Goal: Information Seeking & Learning: Compare options

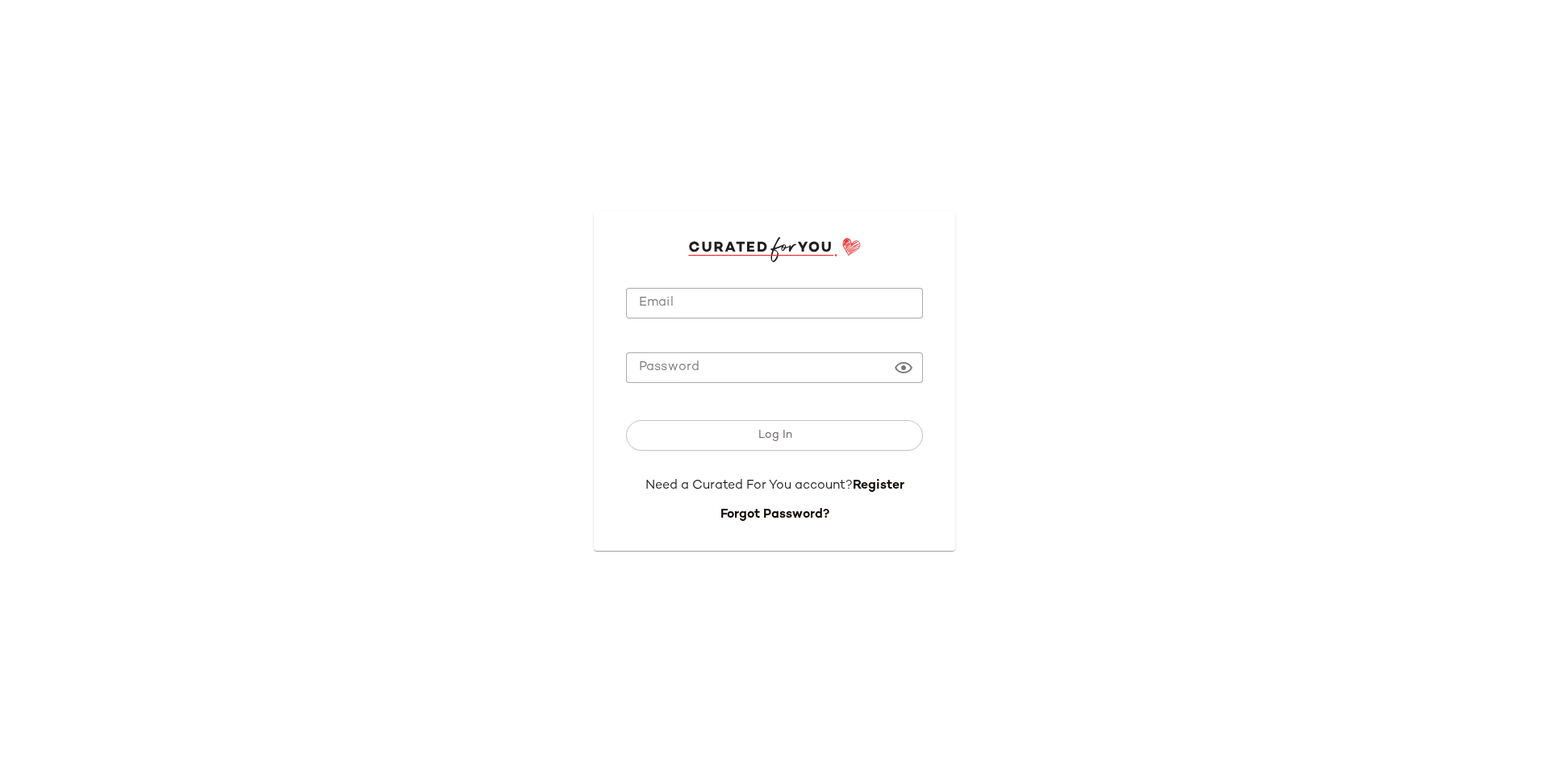
type input "**********"
click at [749, 296] on input "**********" at bounding box center [774, 303] width 297 height 31
click at [465, 389] on div "**********" at bounding box center [774, 381] width 1549 height 762
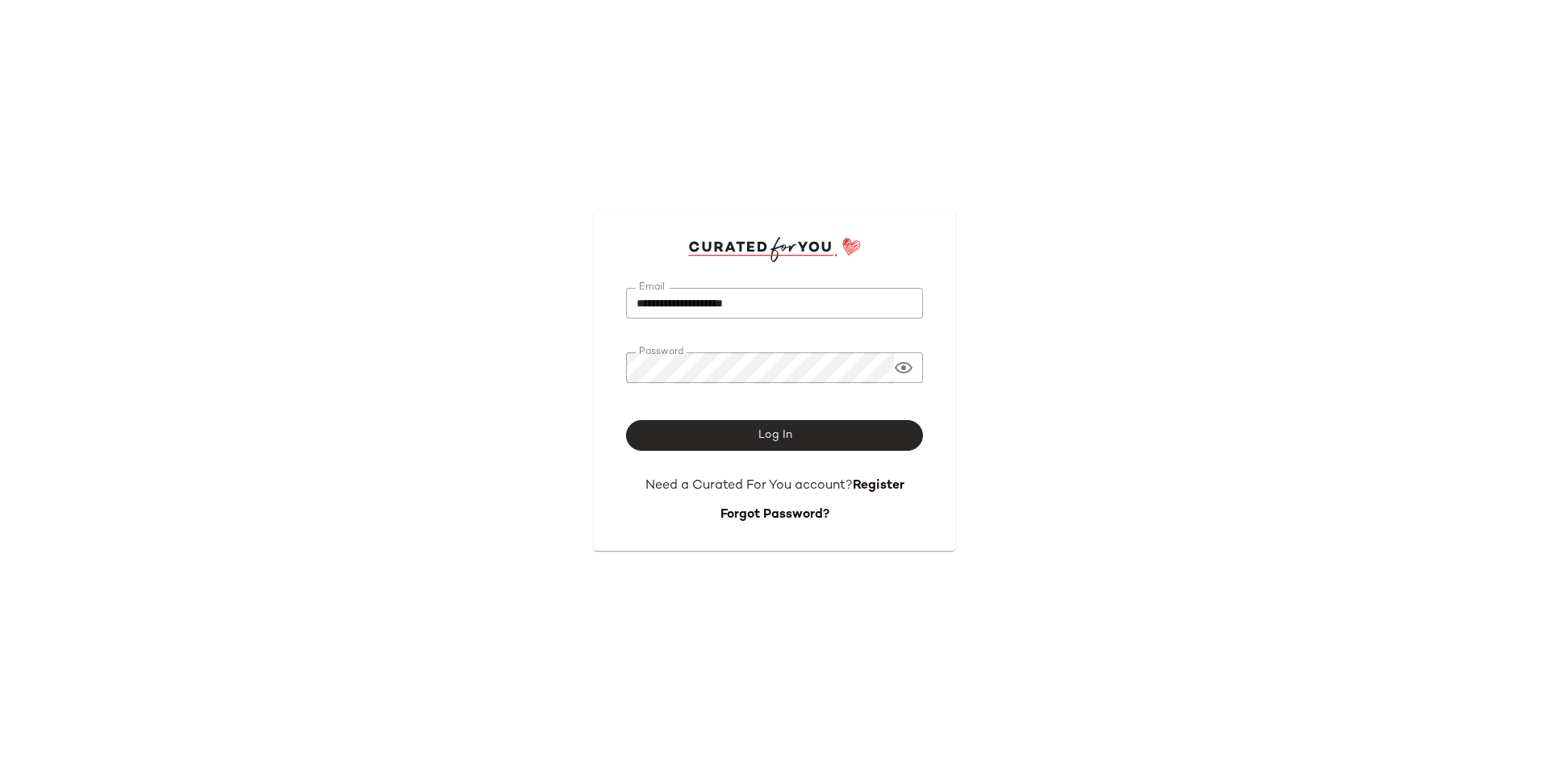
click at [678, 435] on button "Log In" at bounding box center [774, 435] width 297 height 31
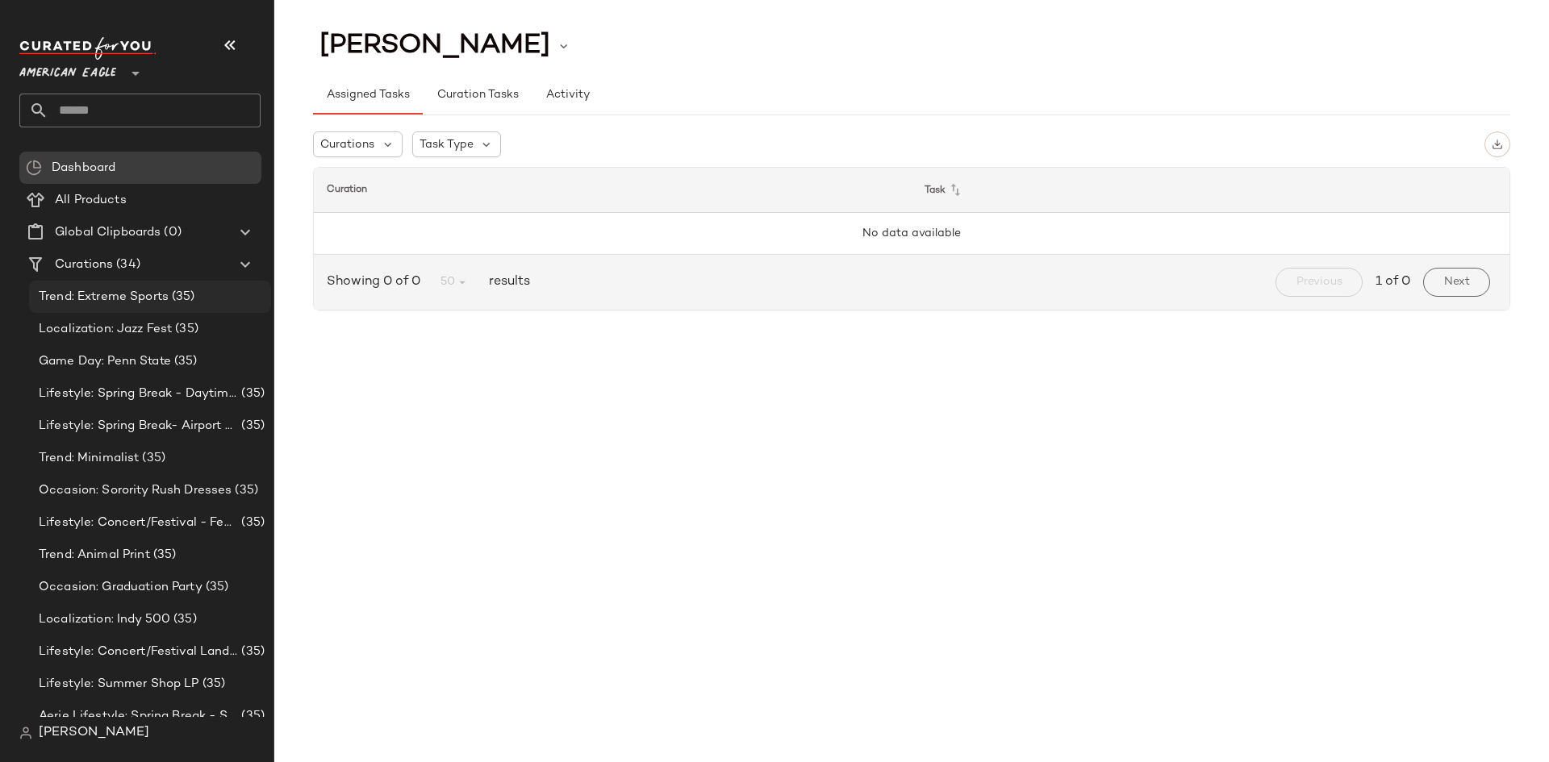
click at [127, 301] on span "Trend: Extreme Sports" at bounding box center [104, 297] width 130 height 19
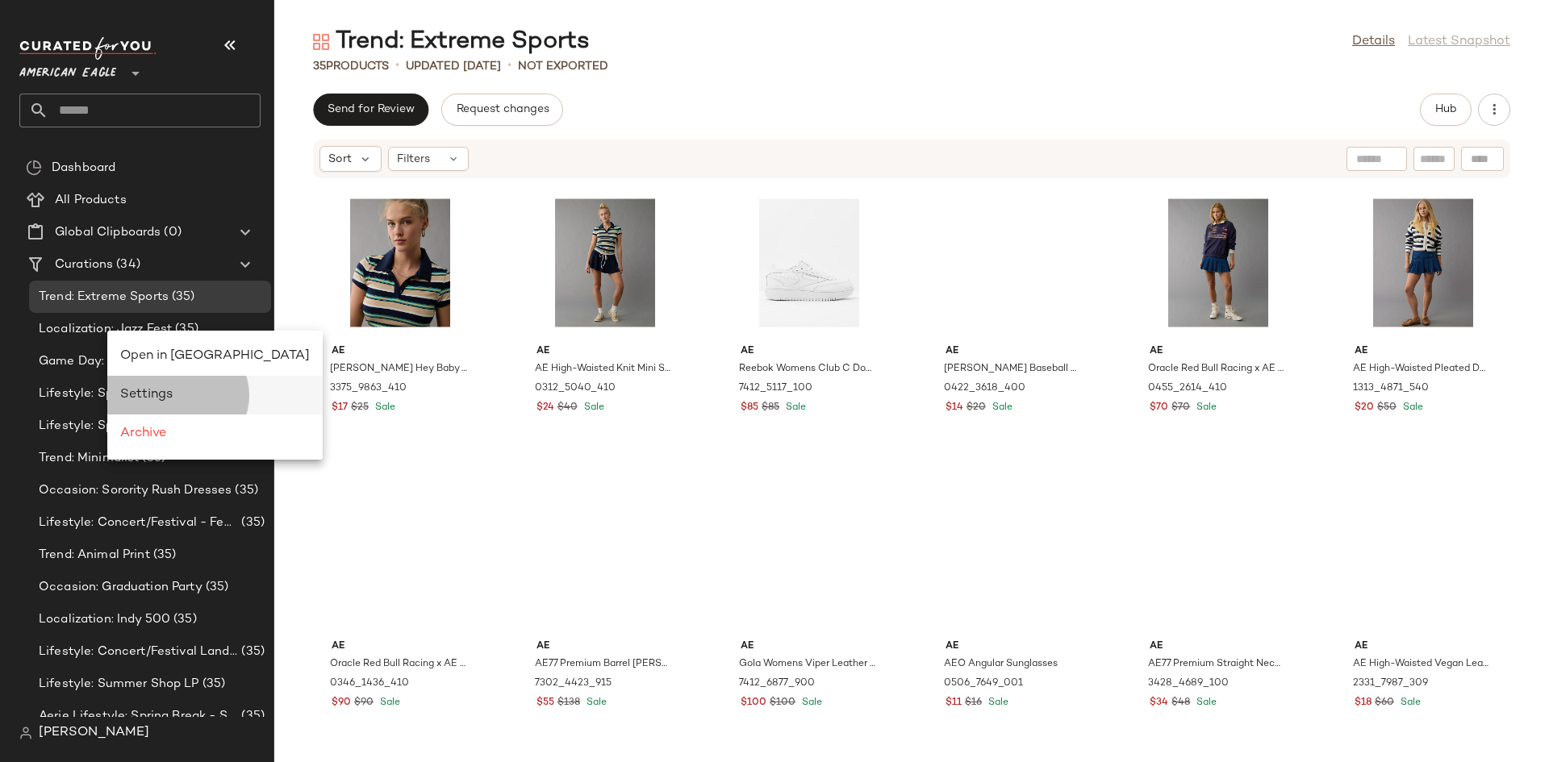
click at [169, 395] on span "Settings" at bounding box center [146, 395] width 52 height 14
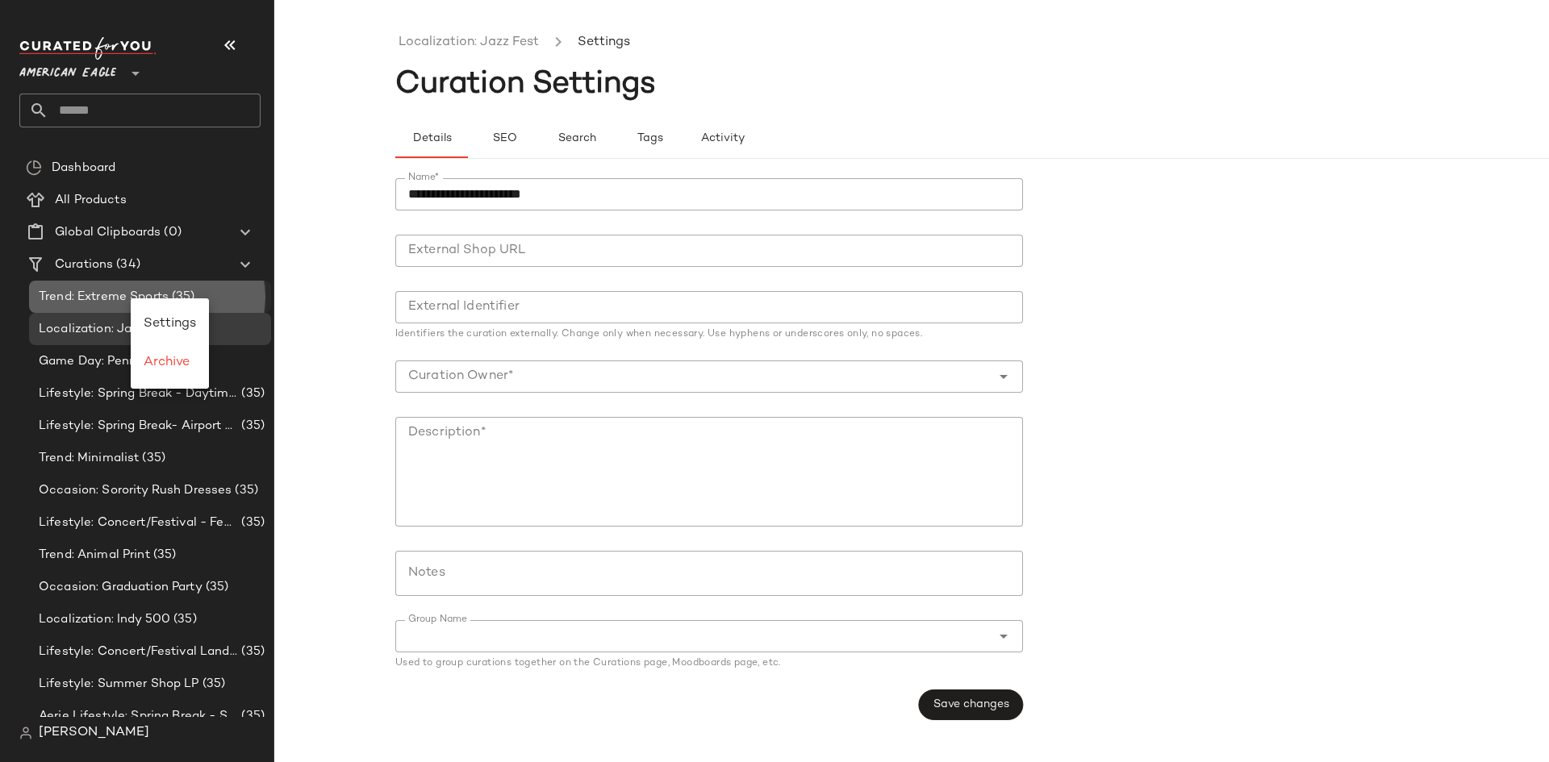
click at [102, 299] on span "Trend: Extreme Sports" at bounding box center [104, 297] width 130 height 19
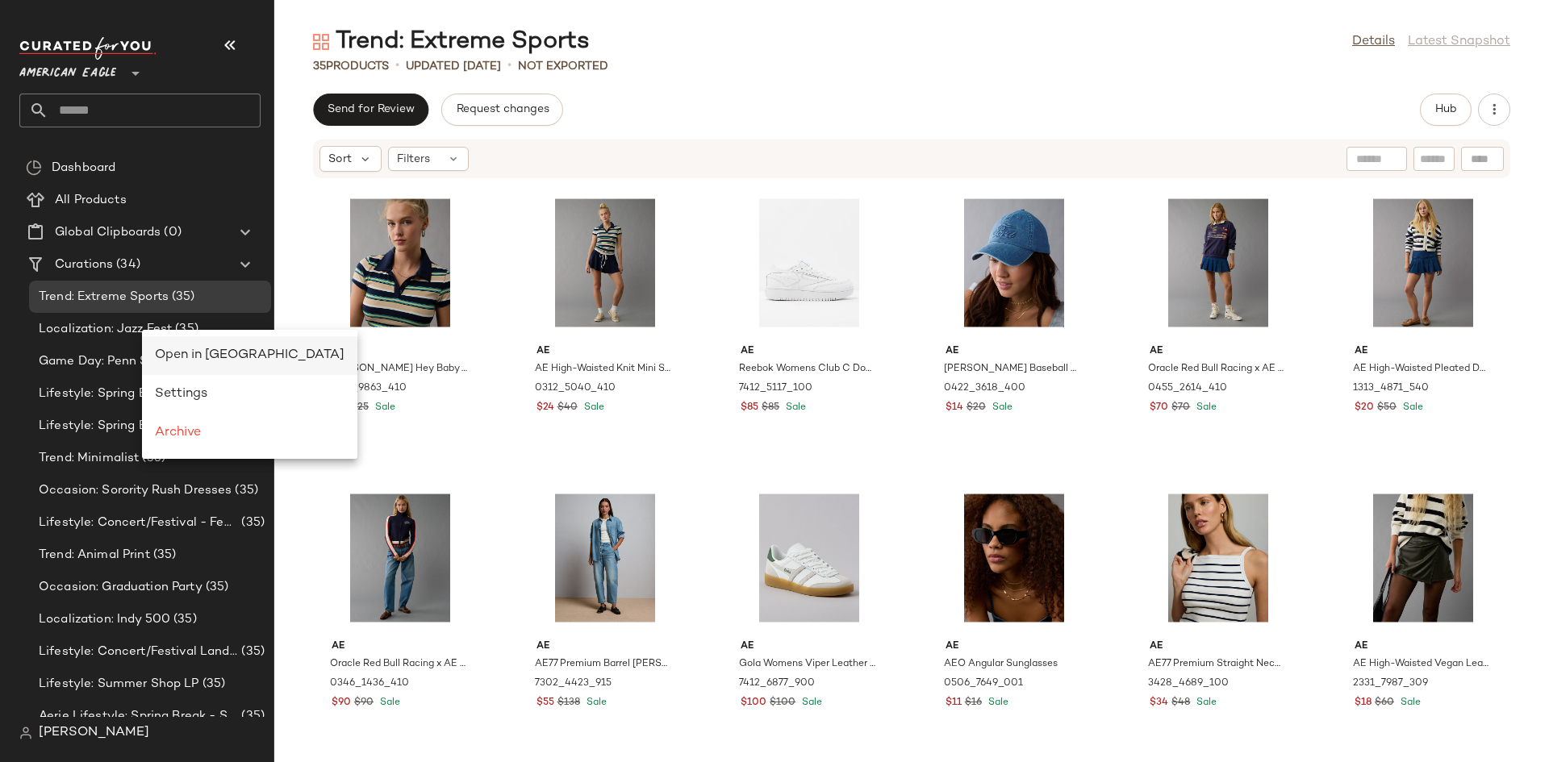
click at [179, 354] on span "Open in [GEOGRAPHIC_DATA]" at bounding box center [250, 355] width 190 height 14
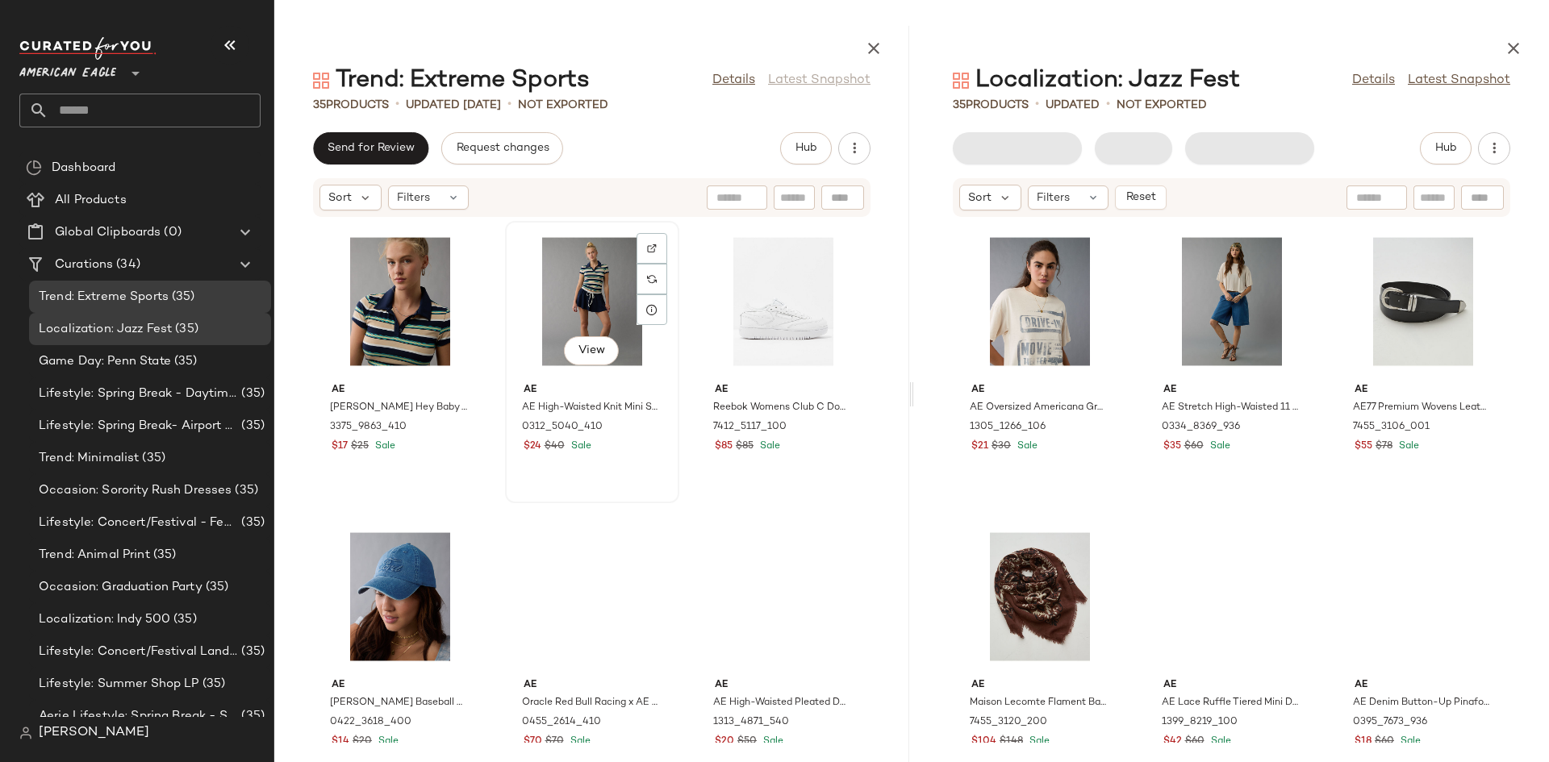
click at [674, 273] on div "View" at bounding box center [592, 302] width 163 height 150
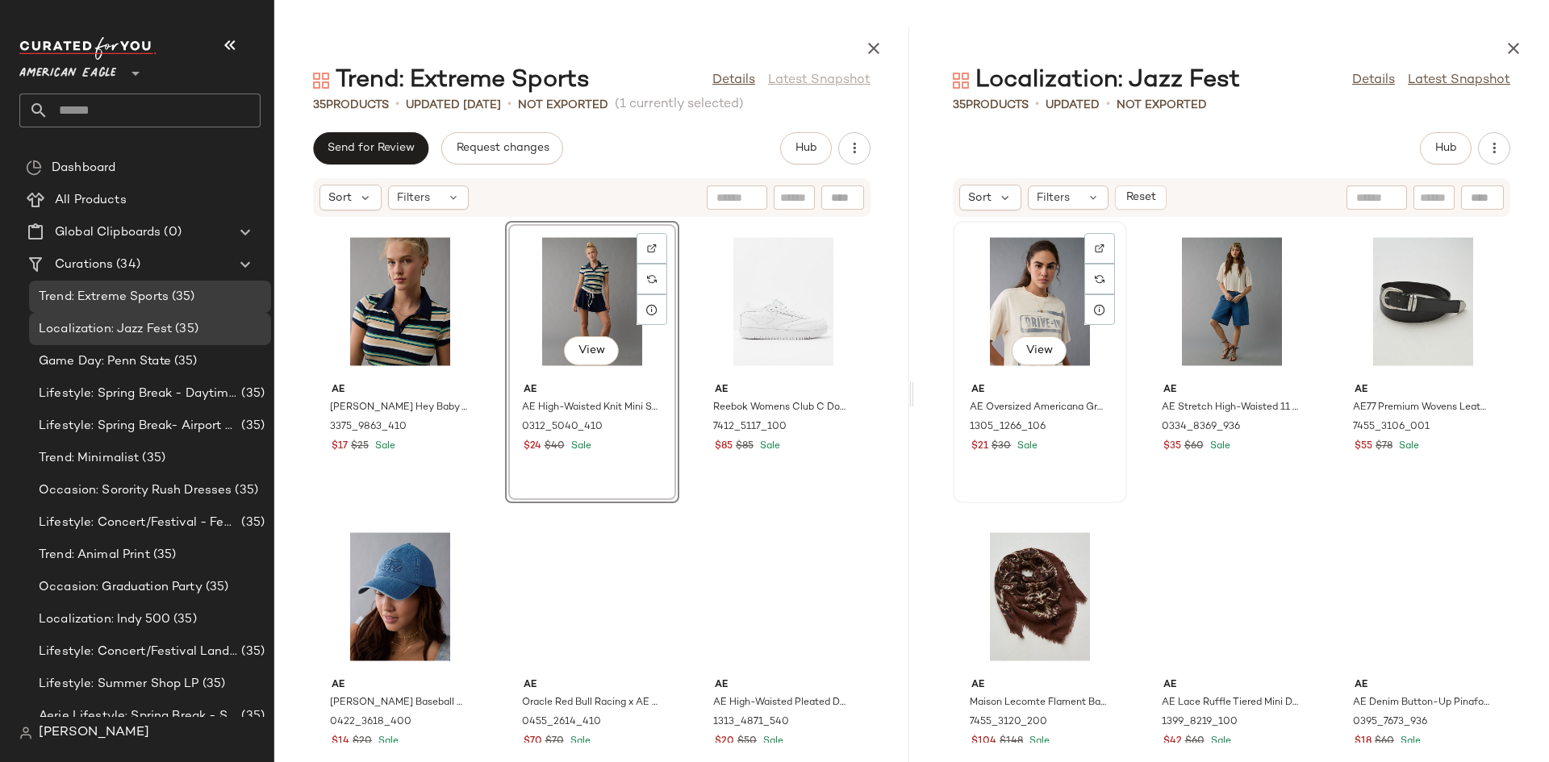
click at [1003, 283] on div "View" at bounding box center [1039, 302] width 163 height 150
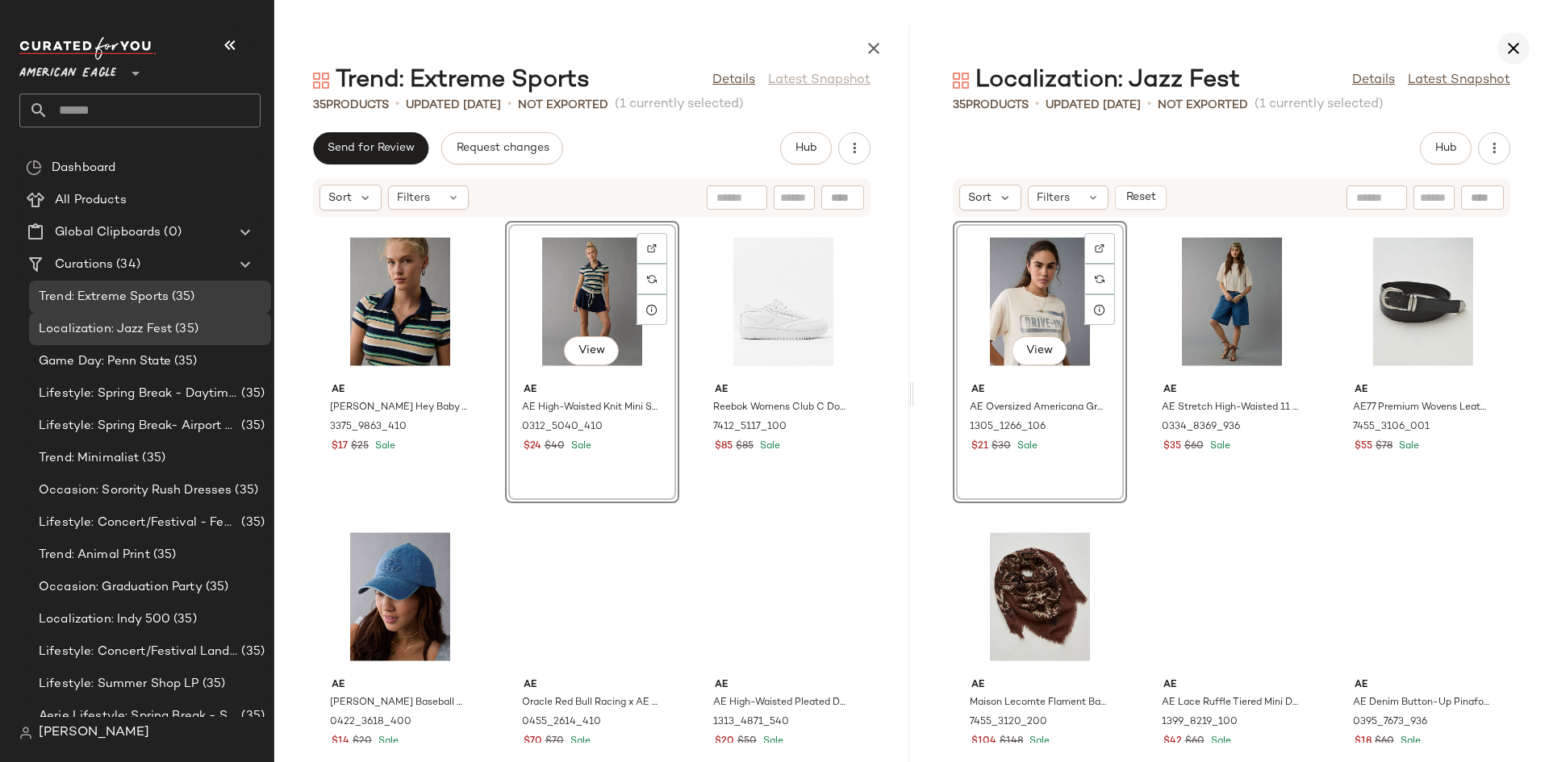
click at [1525, 55] on button "button" at bounding box center [1513, 48] width 32 height 32
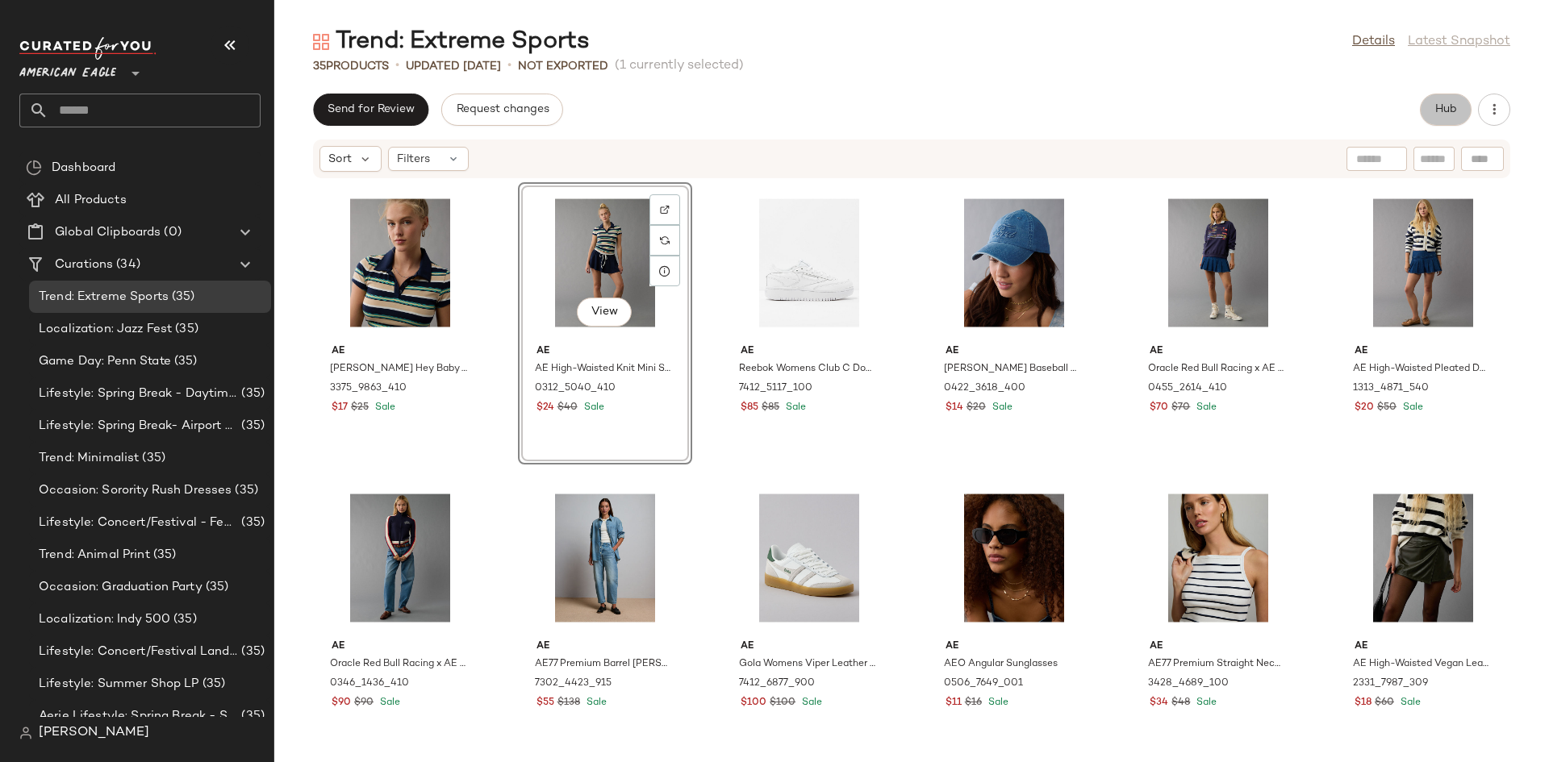
click at [1427, 117] on button "Hub" at bounding box center [1446, 110] width 52 height 32
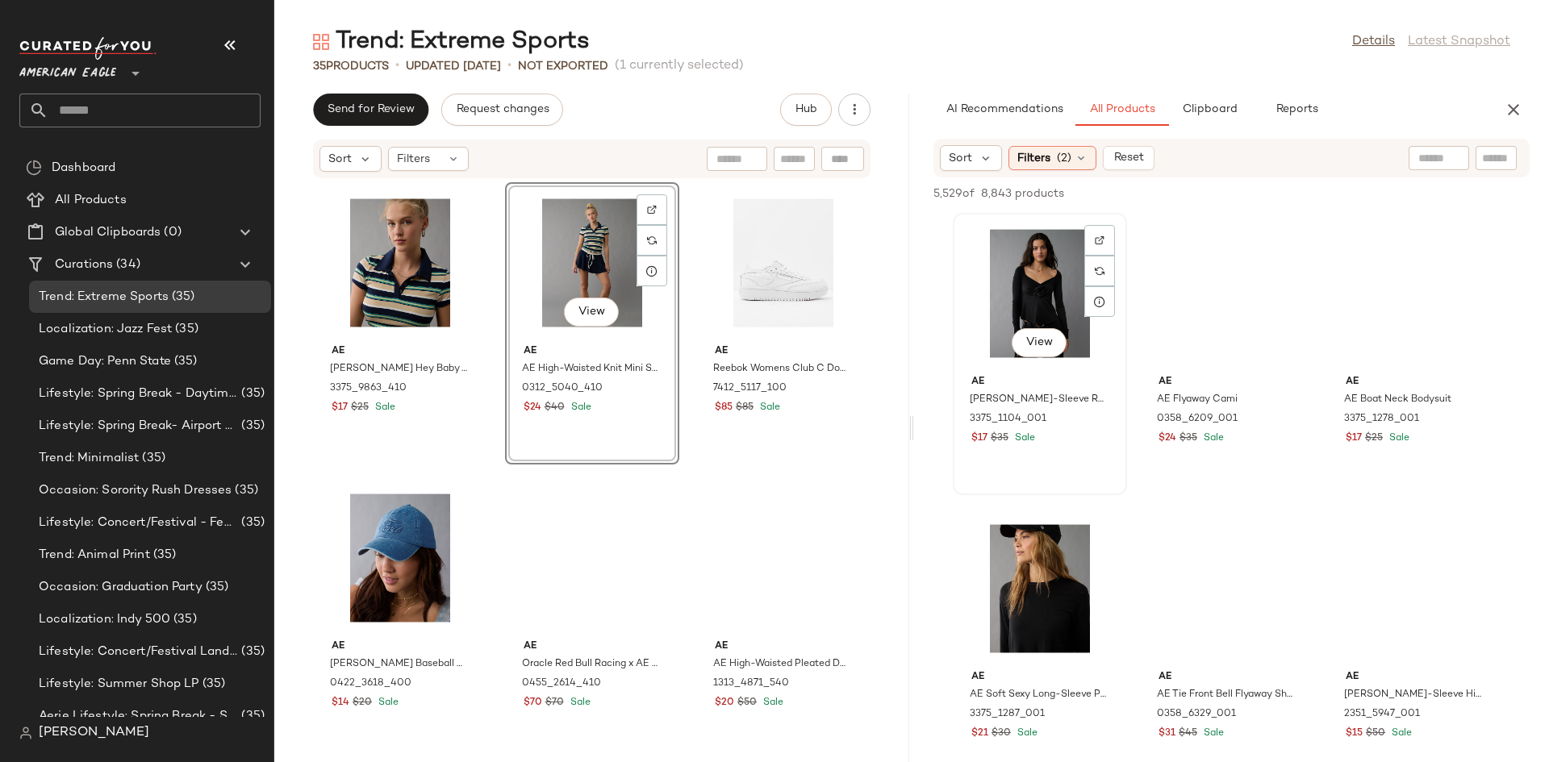
click at [1005, 276] on div "View" at bounding box center [1039, 294] width 163 height 150
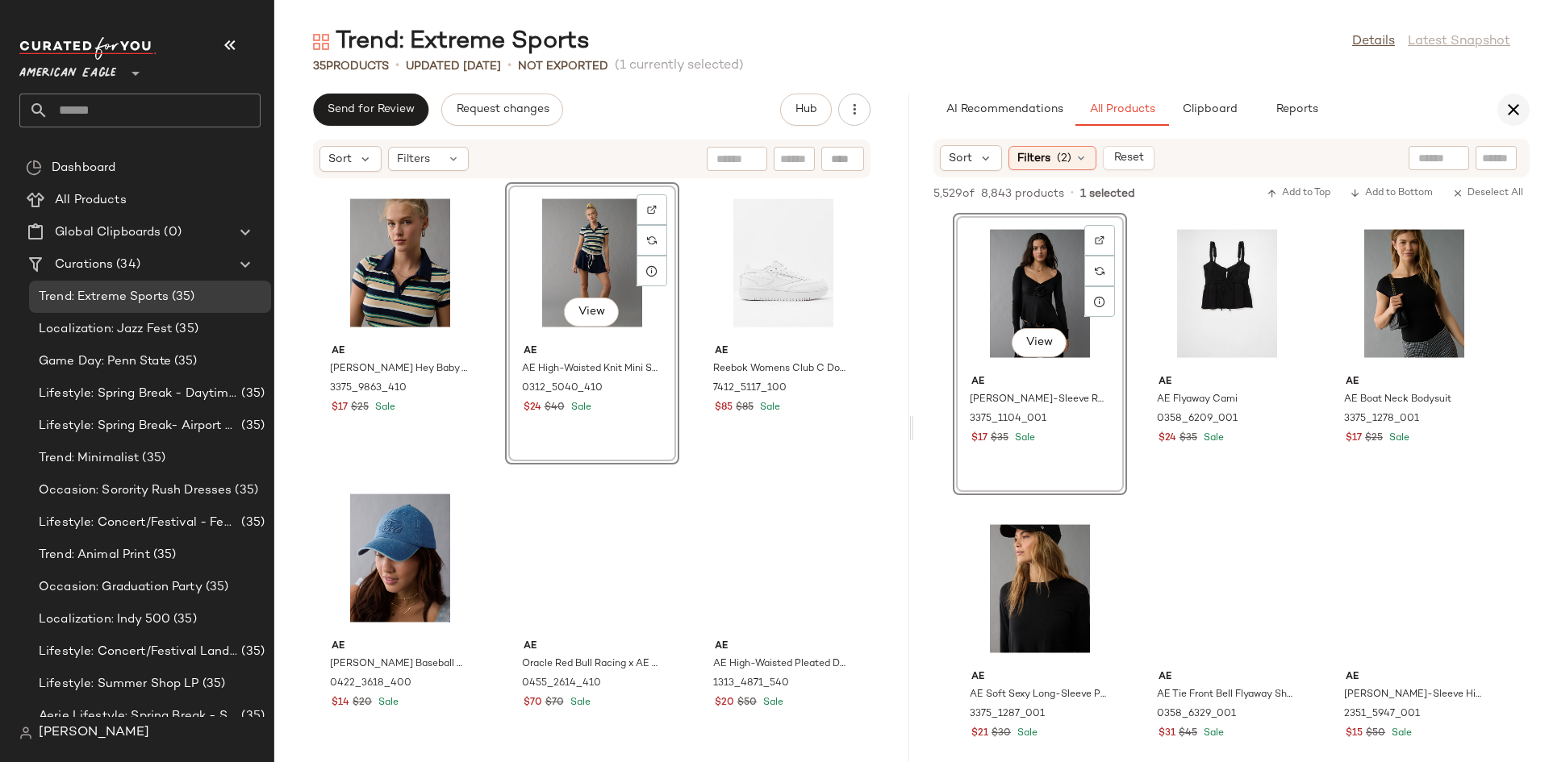
click at [1523, 108] on button "button" at bounding box center [1513, 110] width 32 height 32
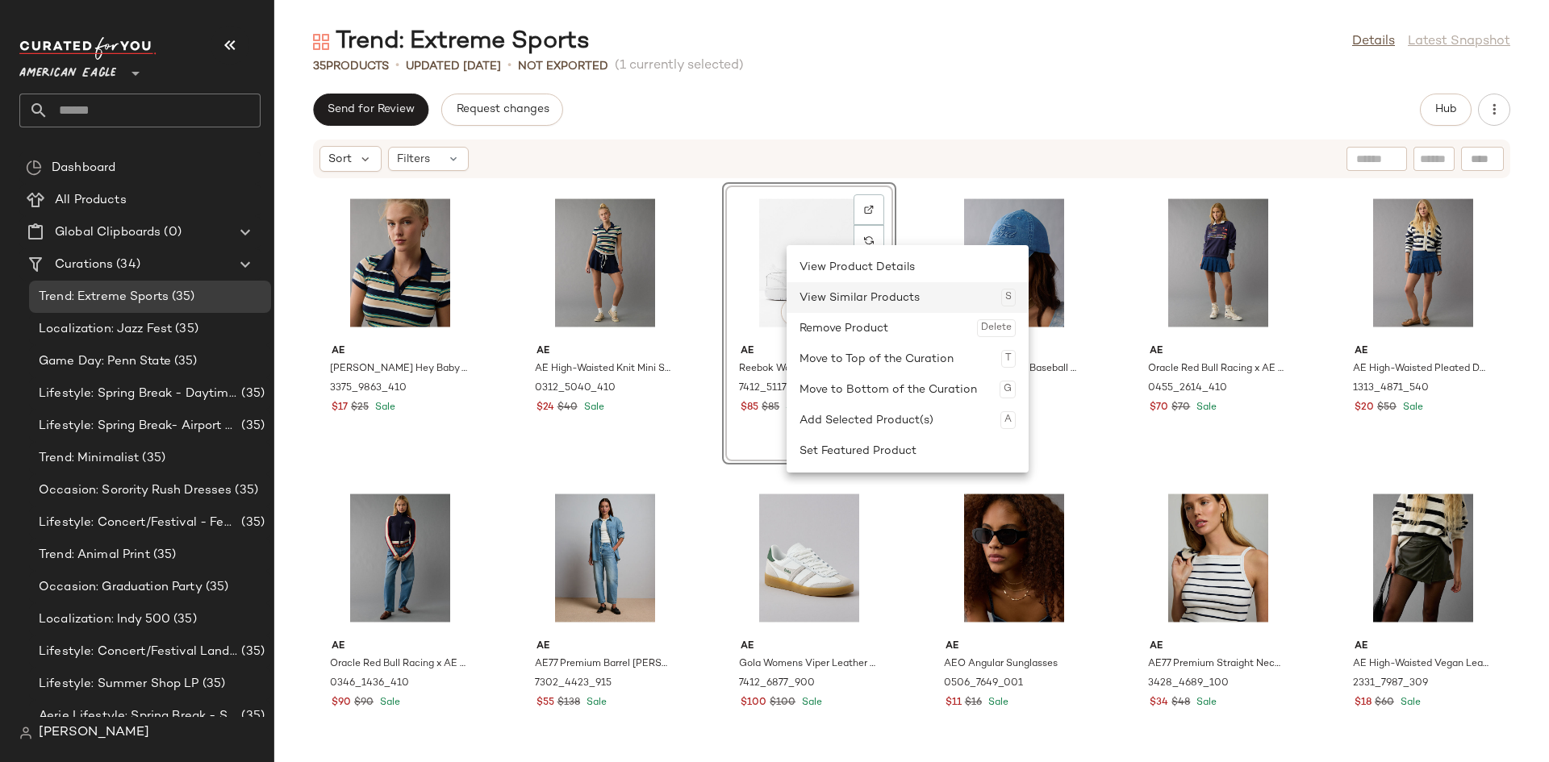
click at [859, 305] on div "View Similar Products S" at bounding box center [907, 297] width 216 height 31
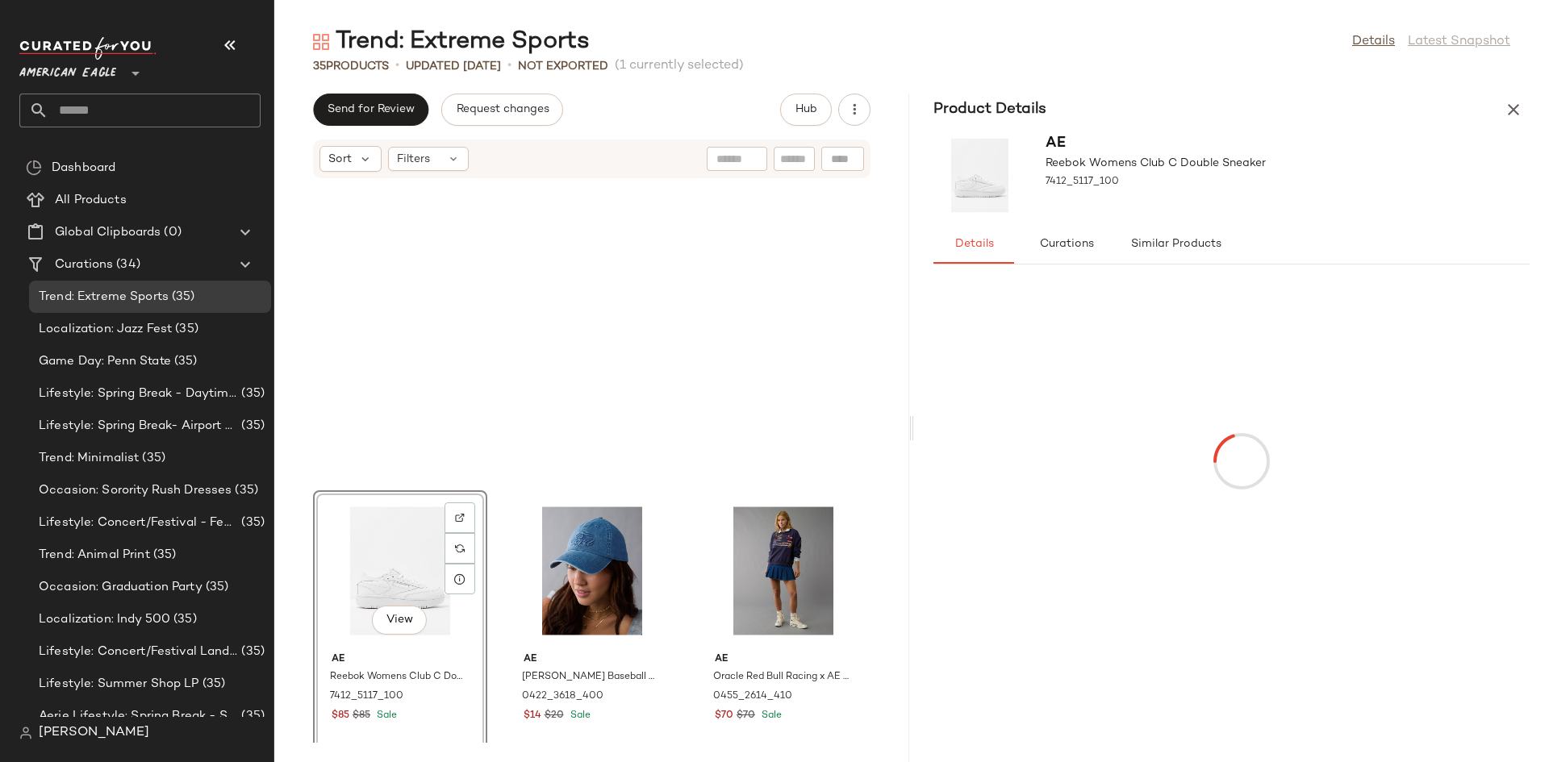
scroll to position [308, 0]
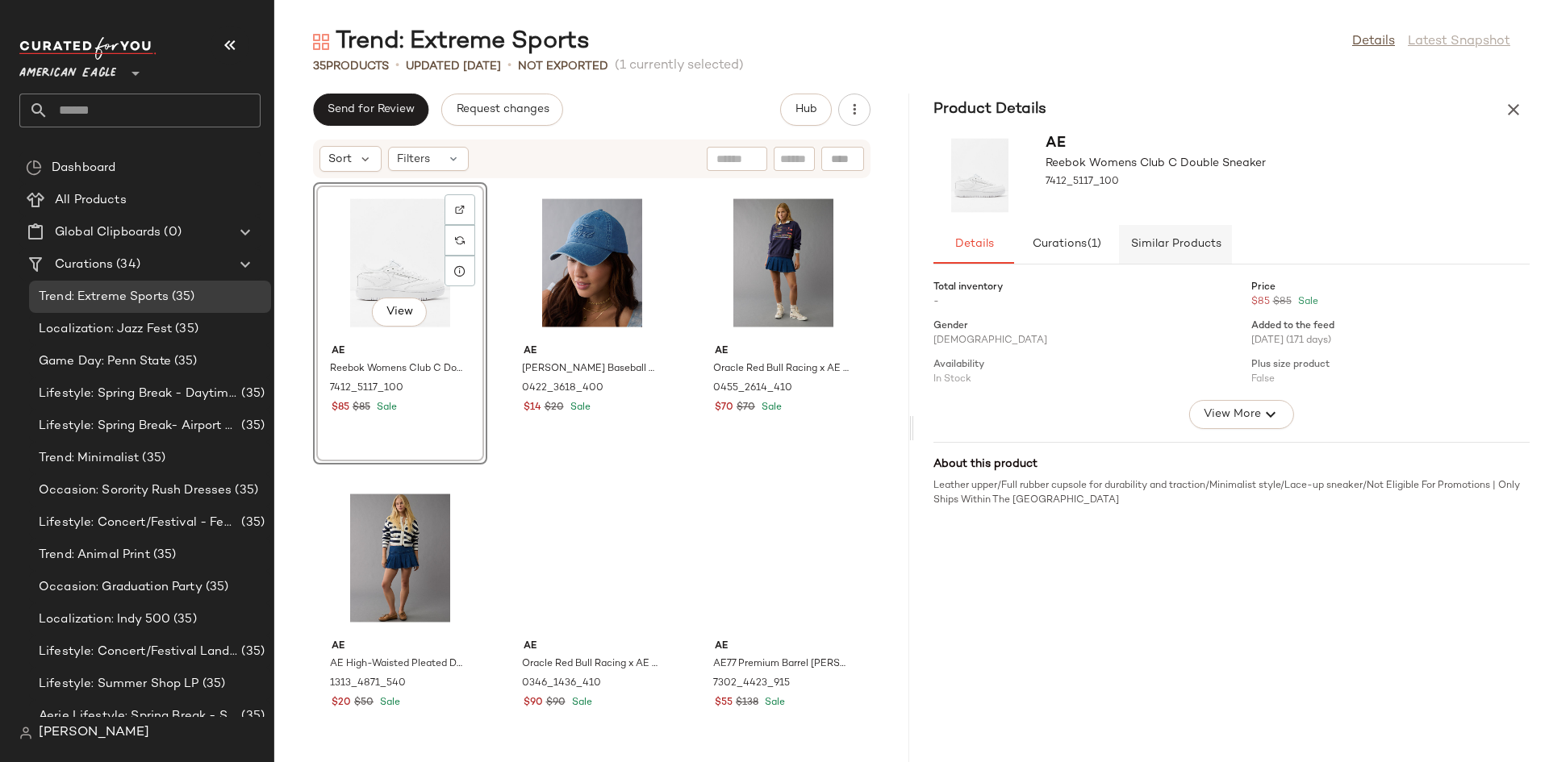
click at [1173, 243] on span "Similar Products" at bounding box center [1174, 244] width 91 height 13
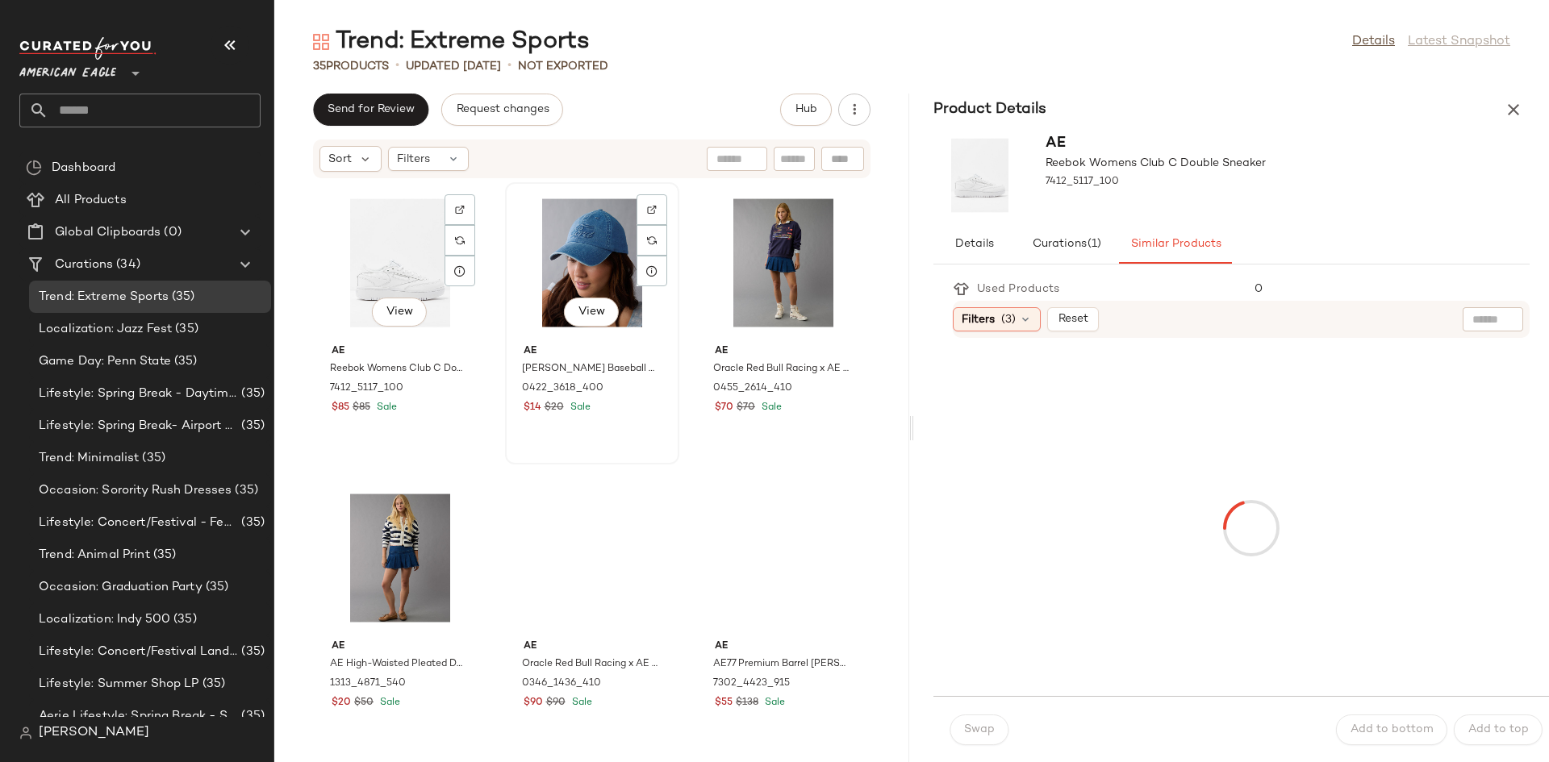
click at [674, 246] on div "View" at bounding box center [592, 263] width 163 height 150
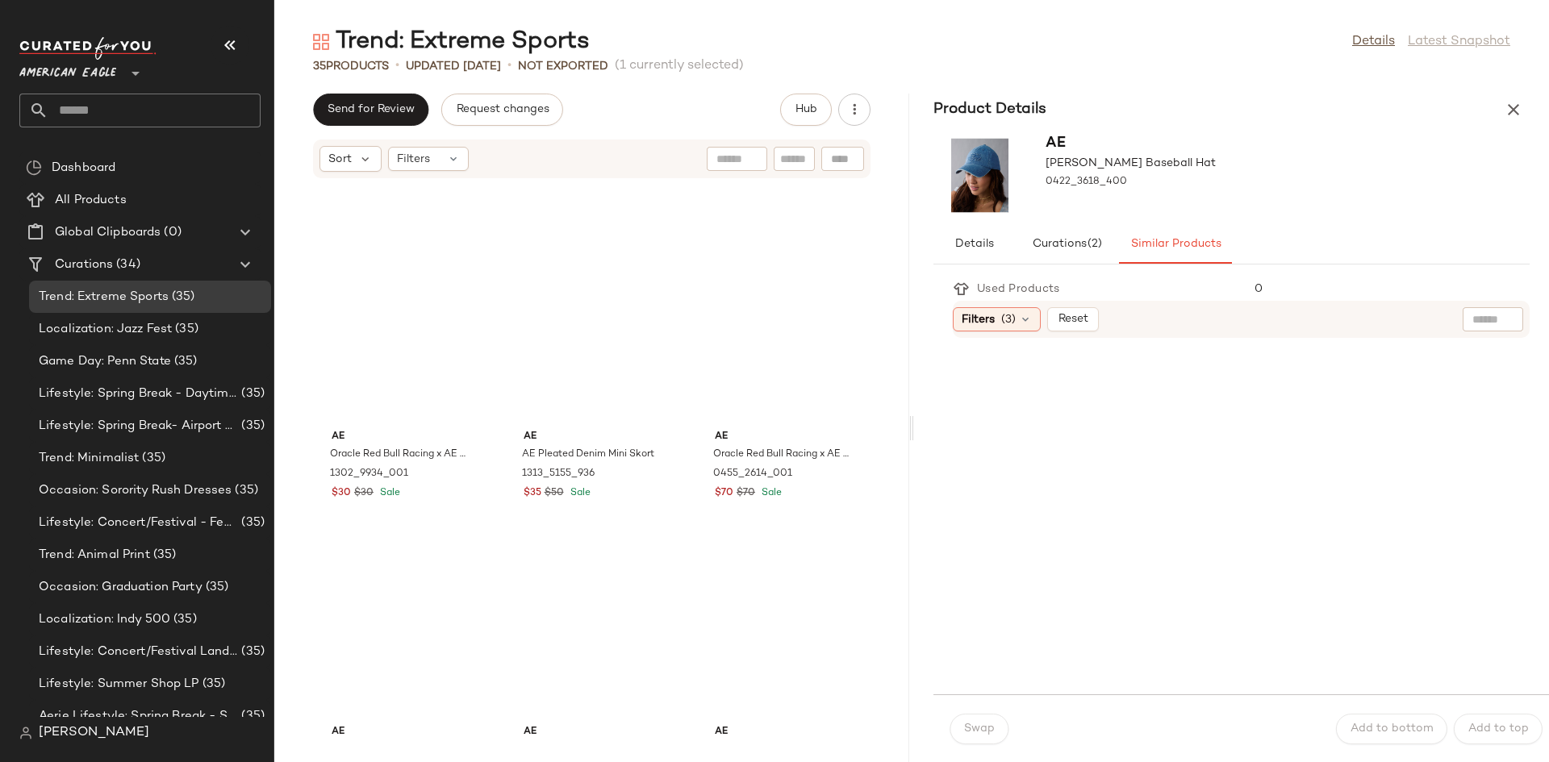
scroll to position [1921, 0]
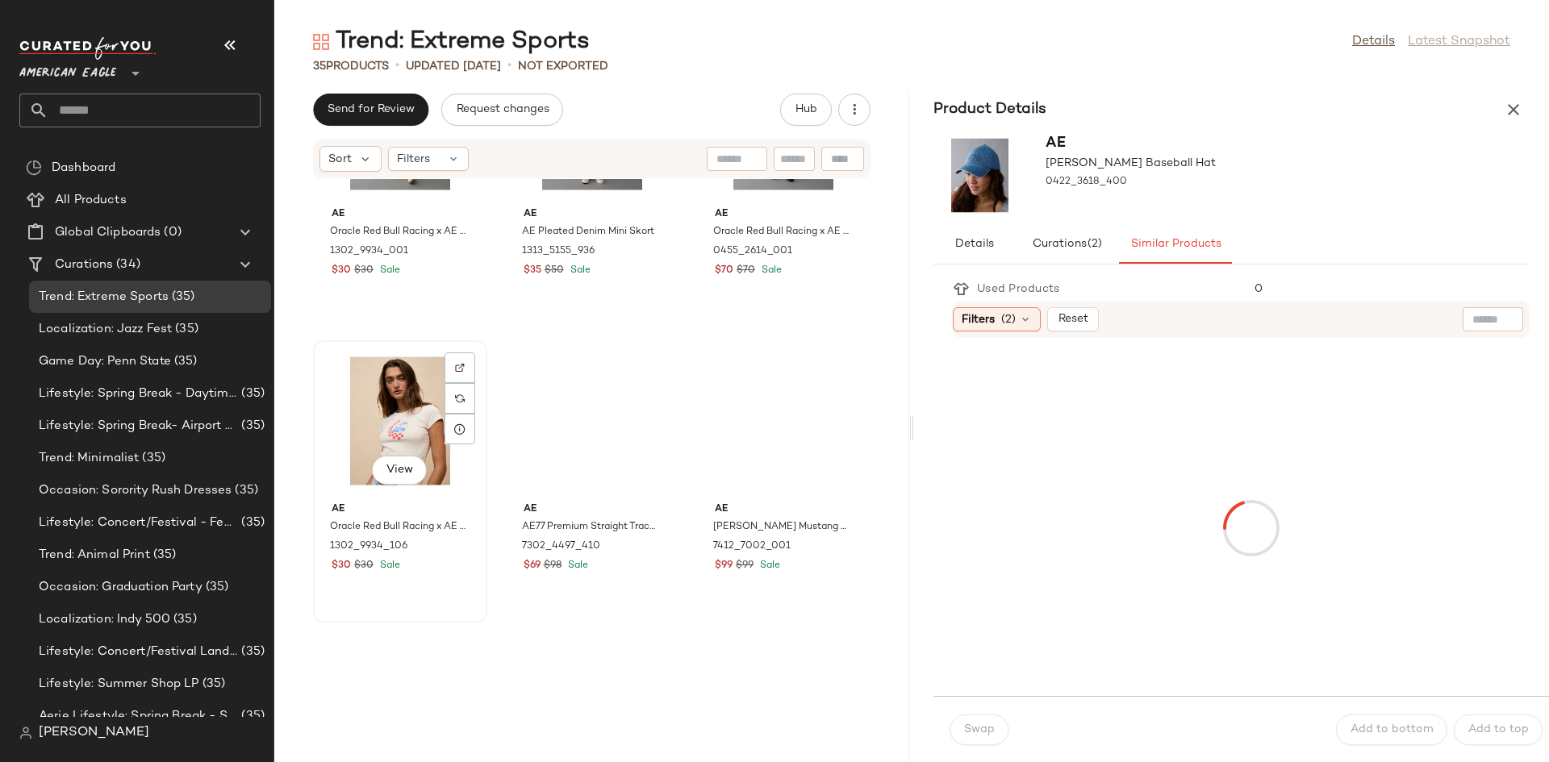
click at [482, 418] on div "View" at bounding box center [400, 421] width 163 height 150
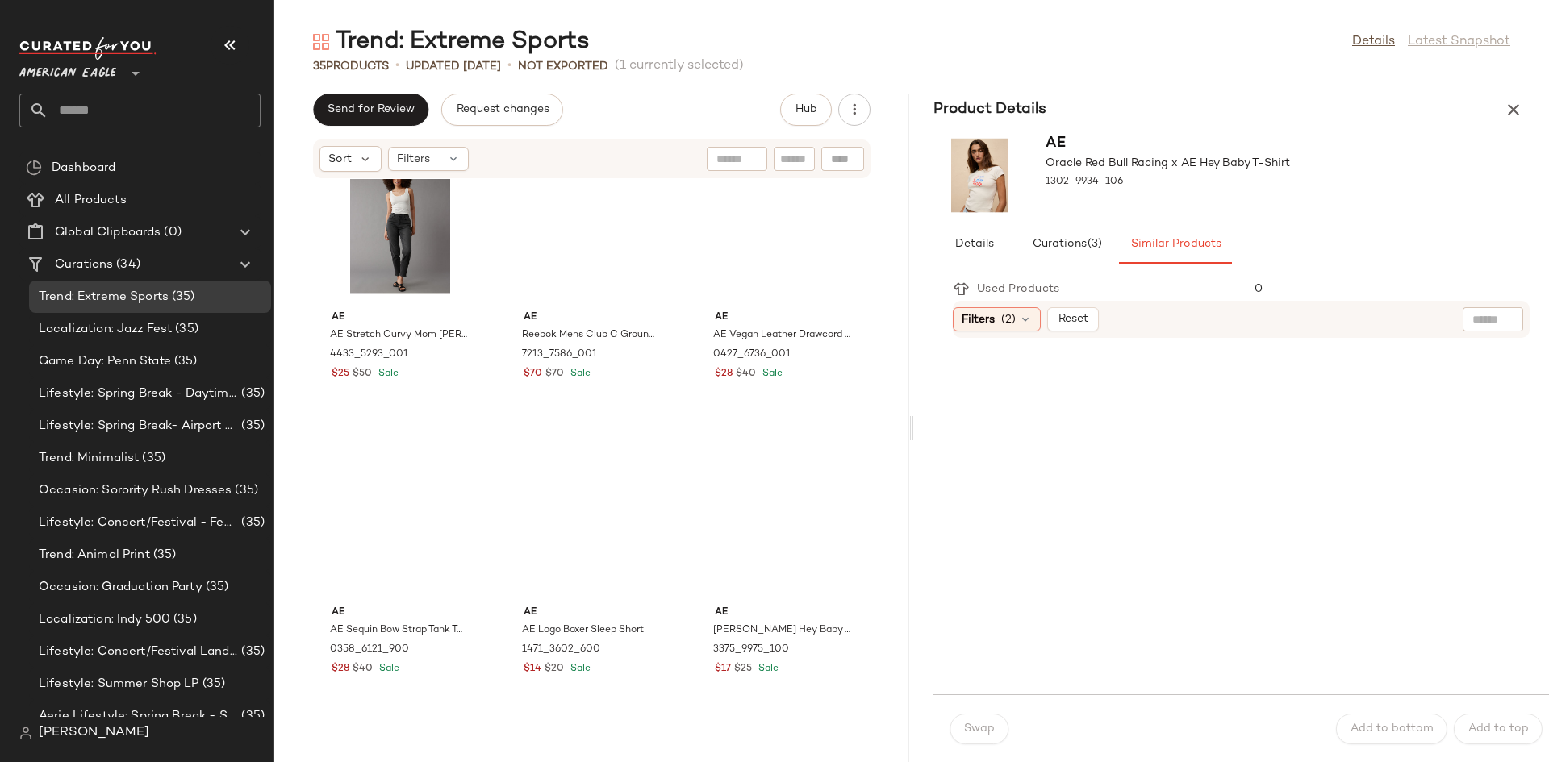
scroll to position [4583, 0]
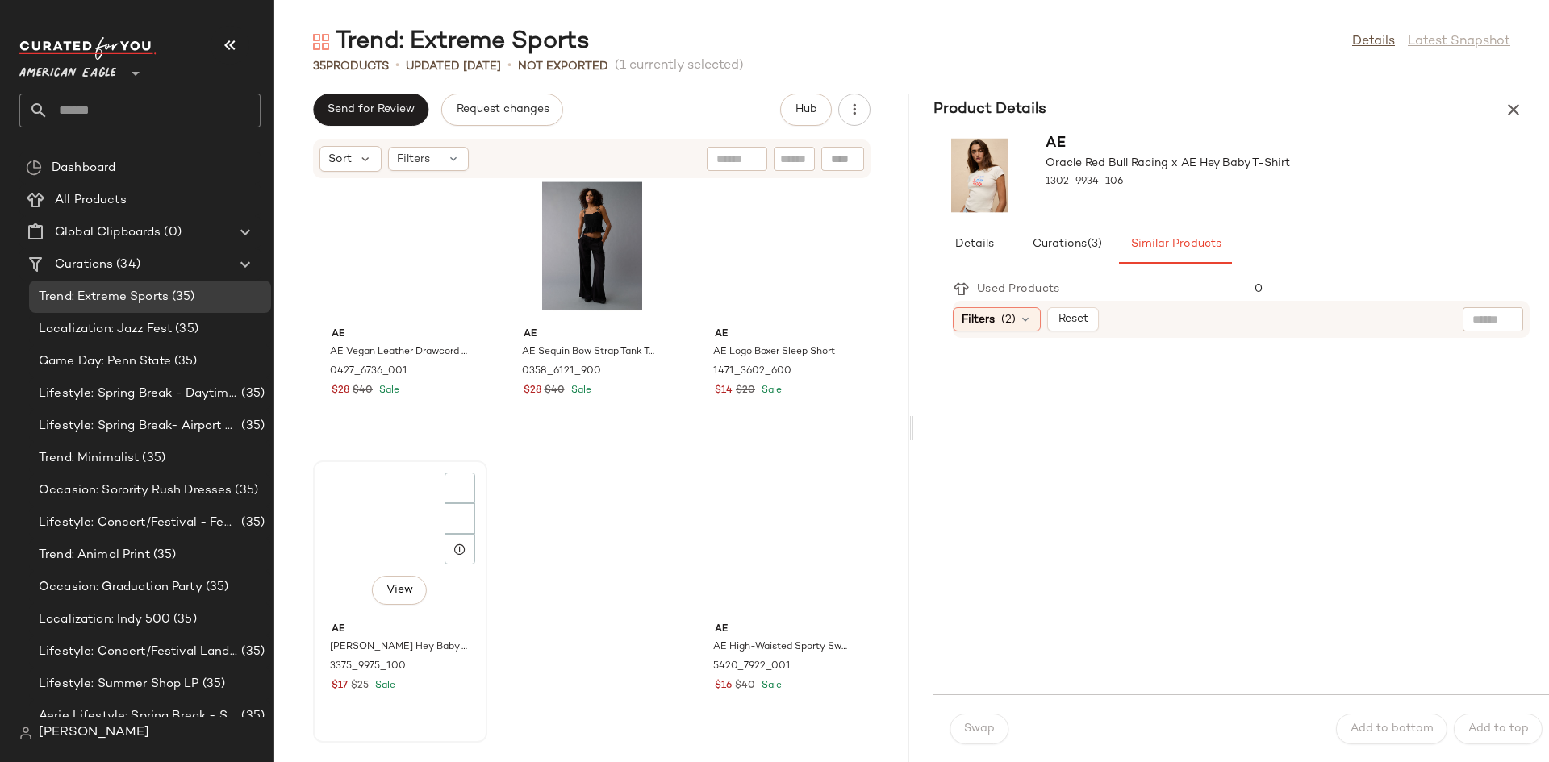
click at [482, 616] on div "AE [PERSON_NAME] Hey Baby Tee 3375_9975_100 $17 $25 Sale" at bounding box center [400, 655] width 163 height 79
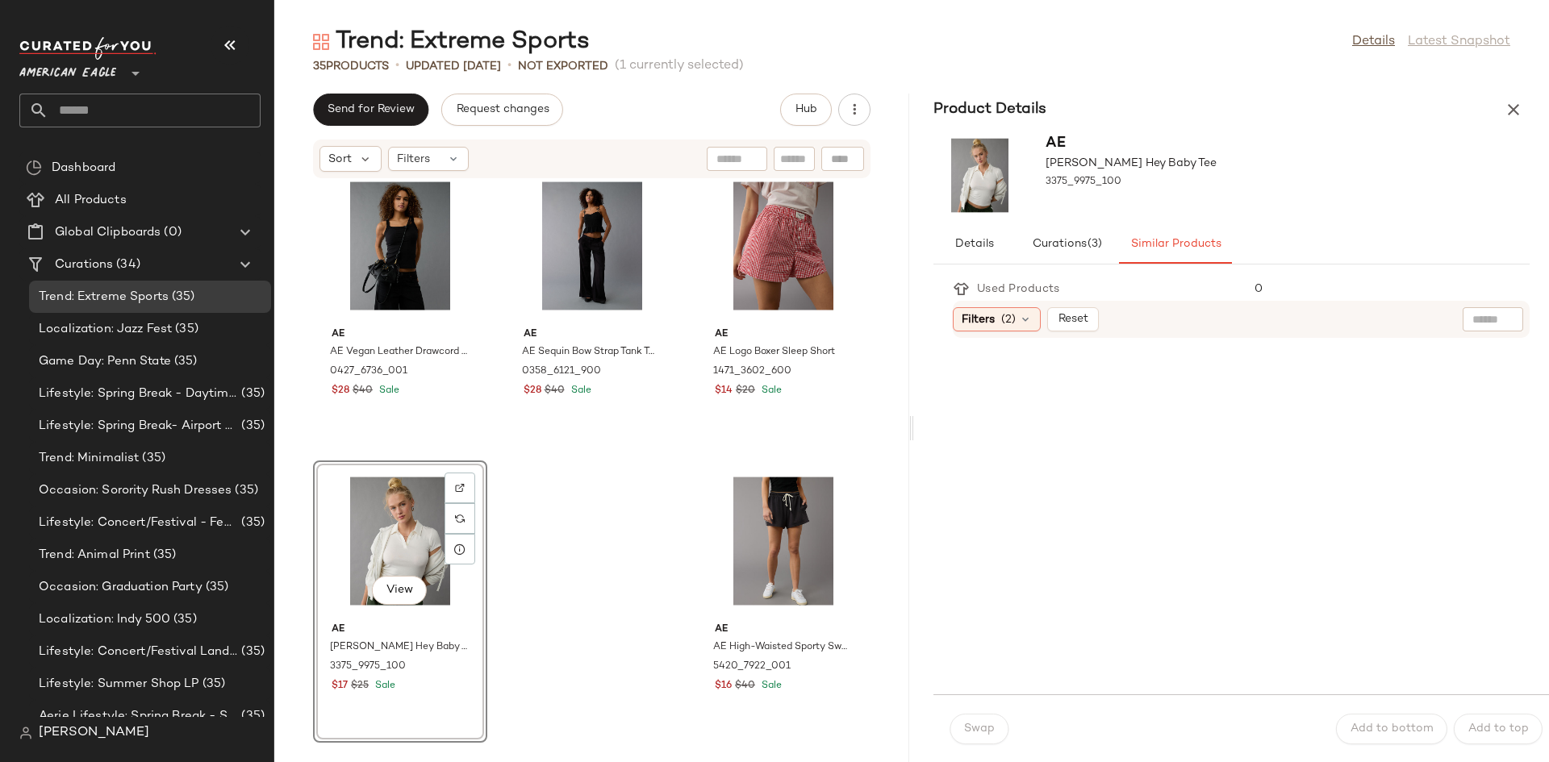
click at [1135, 534] on div at bounding box center [1245, 516] width 567 height 337
drag, startPoint x: 1074, startPoint y: 557, endPoint x: 1122, endPoint y: 636, distance: 91.6
click at [1122, 636] on div at bounding box center [1245, 516] width 567 height 337
click at [702, 321] on div "View" at bounding box center [783, 246] width 163 height 150
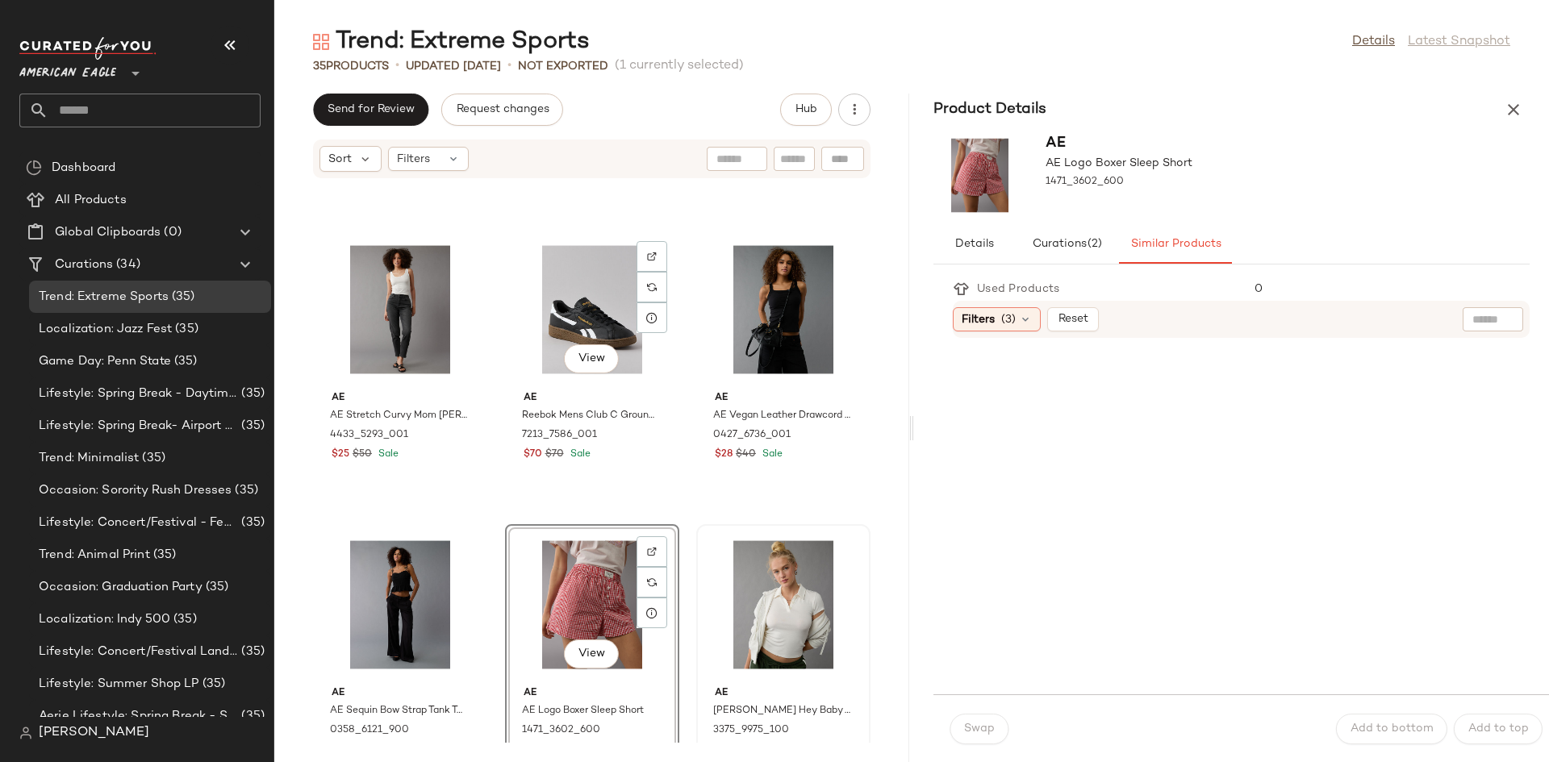
scroll to position [3615, 0]
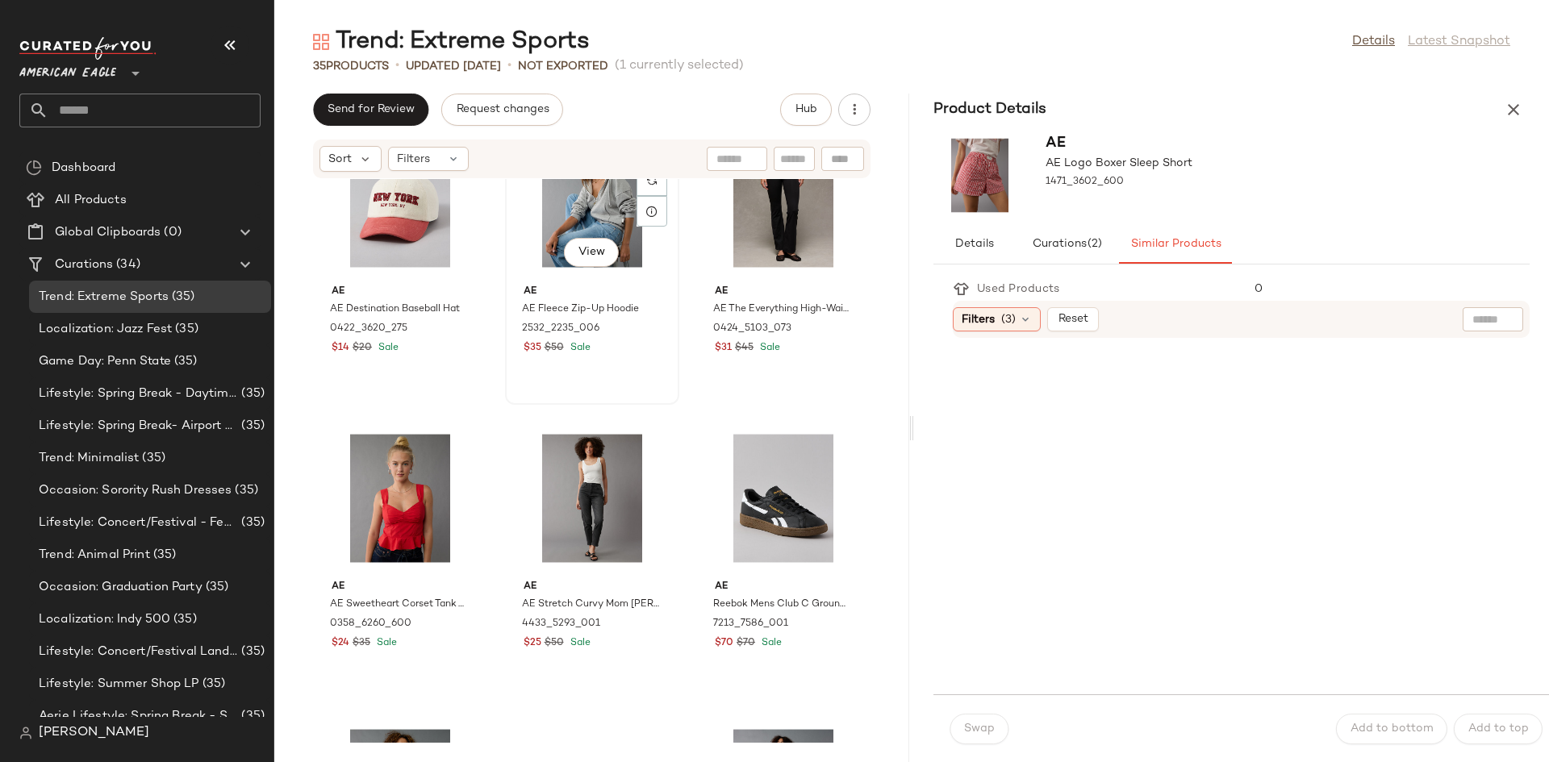
click at [674, 211] on div "View" at bounding box center [592, 203] width 163 height 150
click at [991, 323] on span "Filters" at bounding box center [977, 319] width 33 height 17
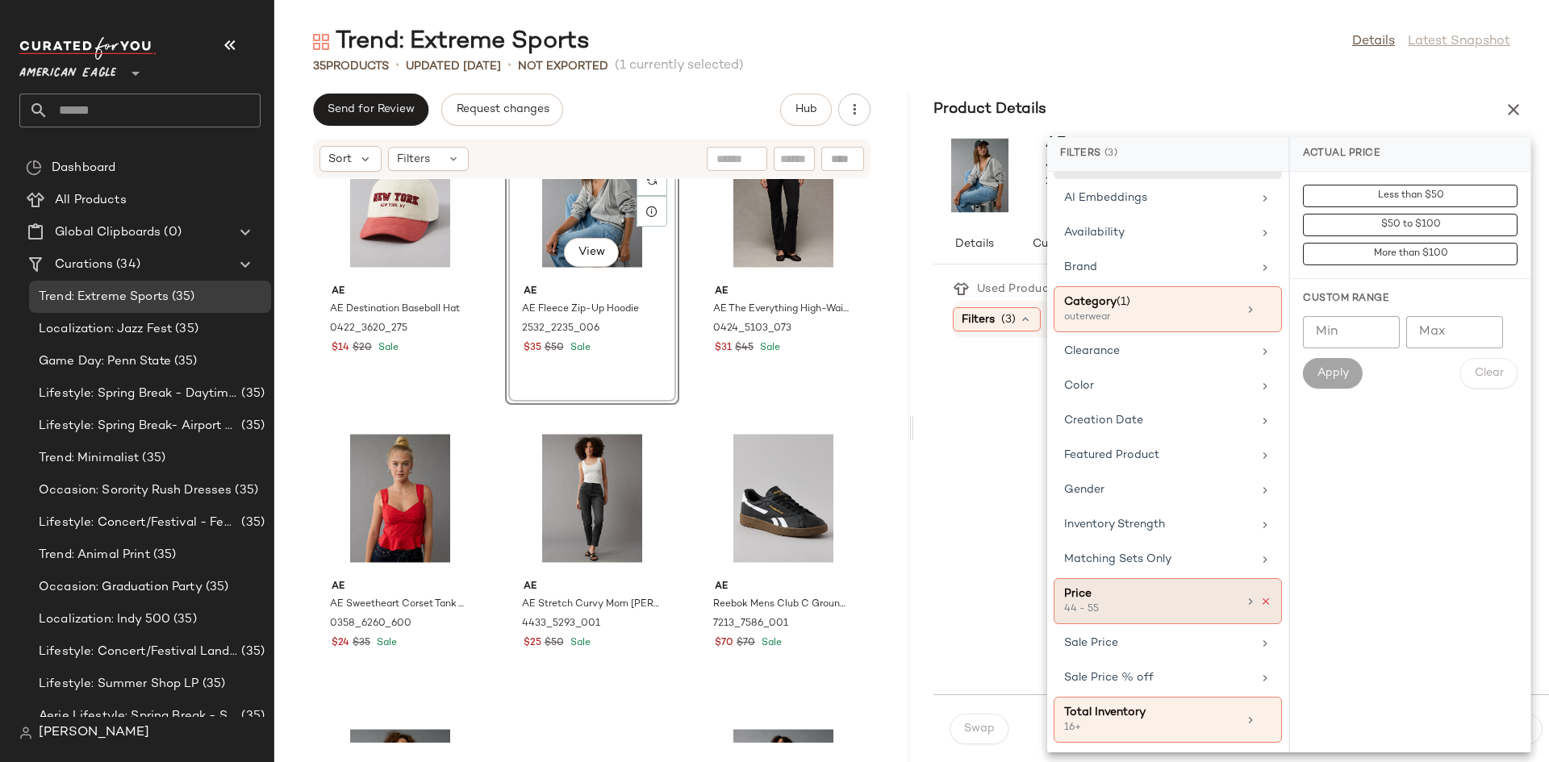
click at [1264, 606] on icon at bounding box center [1265, 601] width 11 height 11
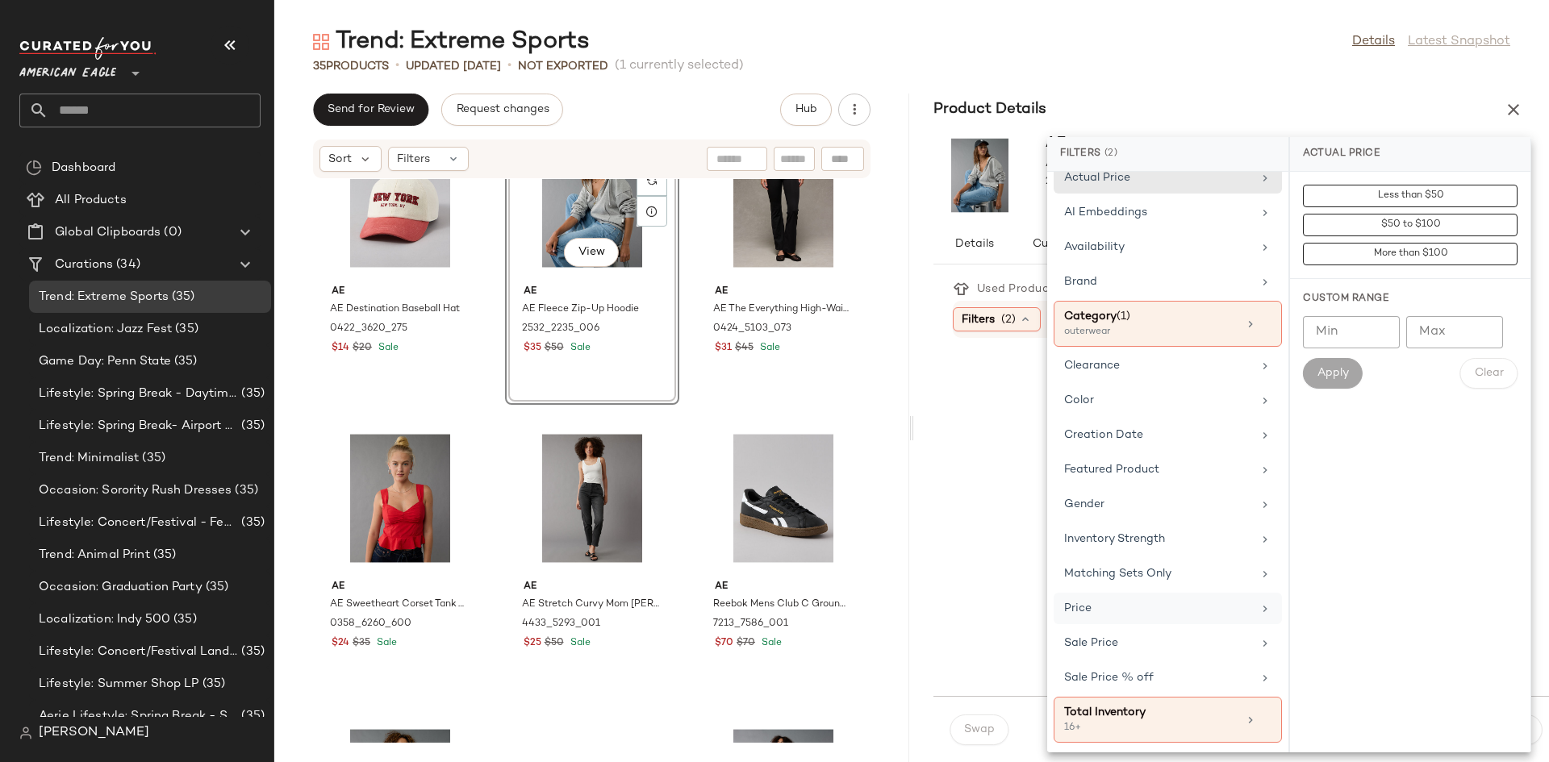
scroll to position [16, 0]
click at [1340, 609] on div "Less than $50 $50 to $100 More than $100 Custom Range Min Min Max Max Apply Cle…" at bounding box center [1410, 462] width 240 height 581
click at [1014, 500] on div at bounding box center [1245, 516] width 567 height 337
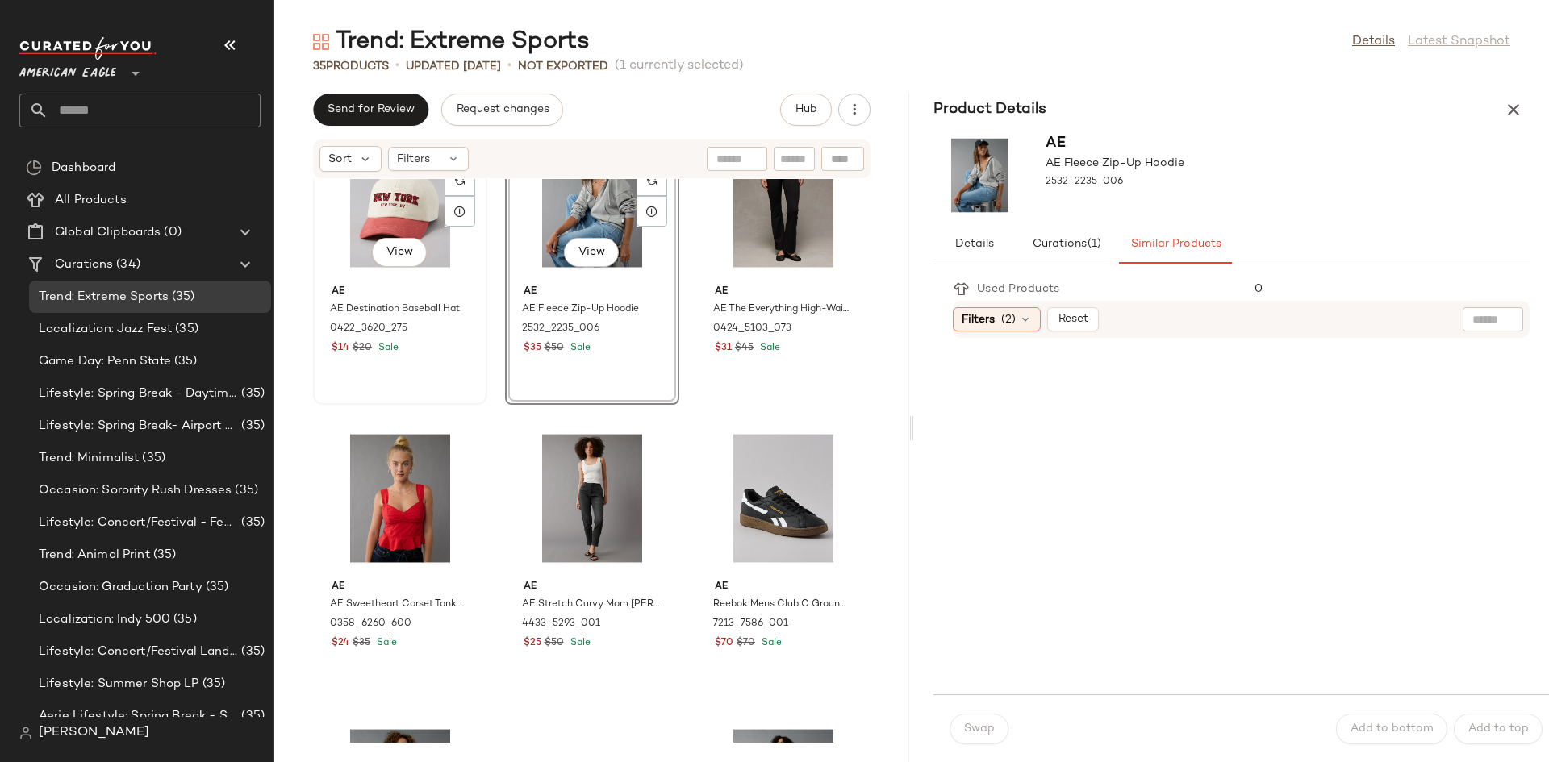
click at [396, 201] on div "View" at bounding box center [400, 203] width 163 height 150
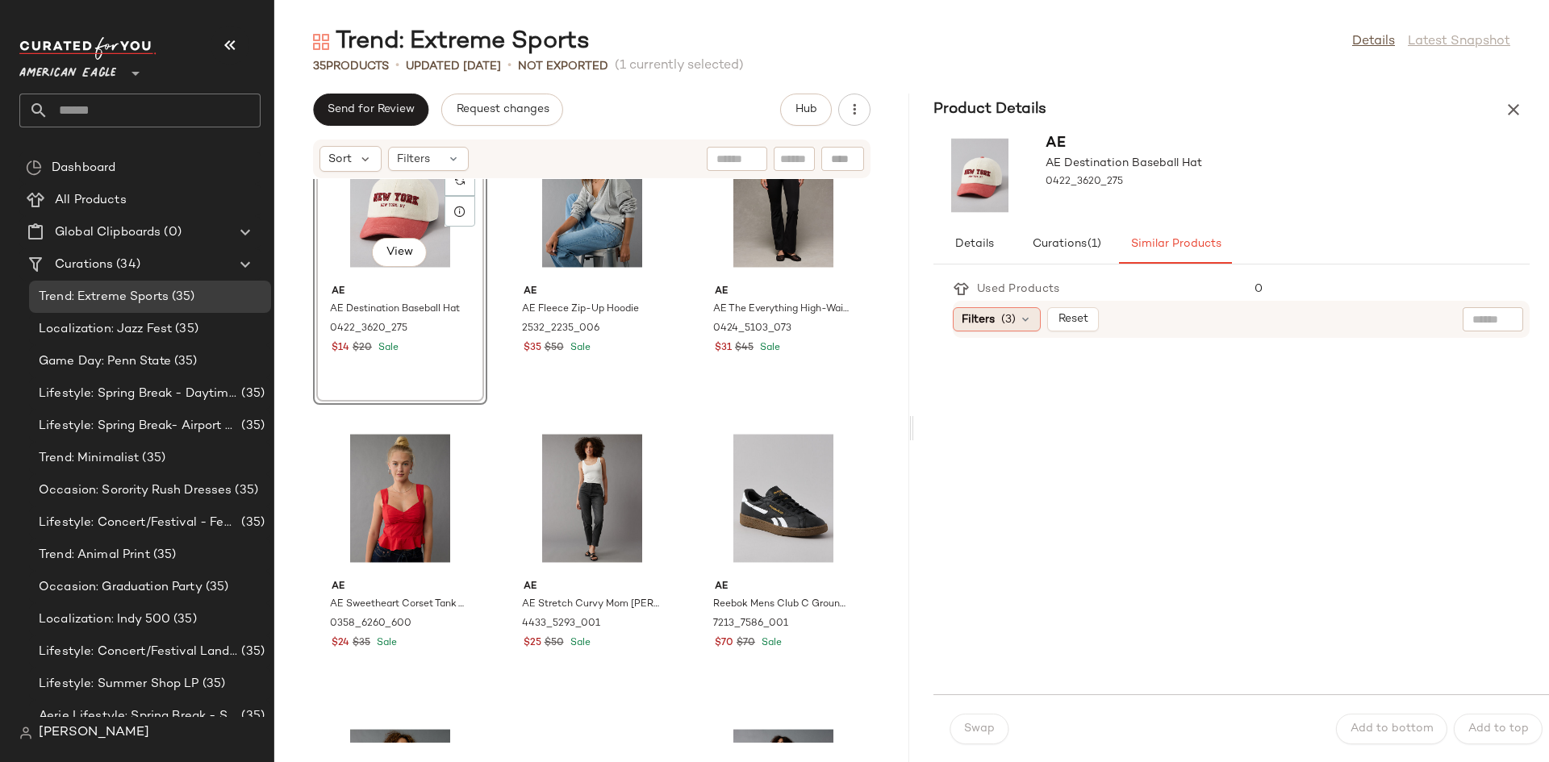
click at [1007, 323] on span "(3)" at bounding box center [1008, 319] width 15 height 17
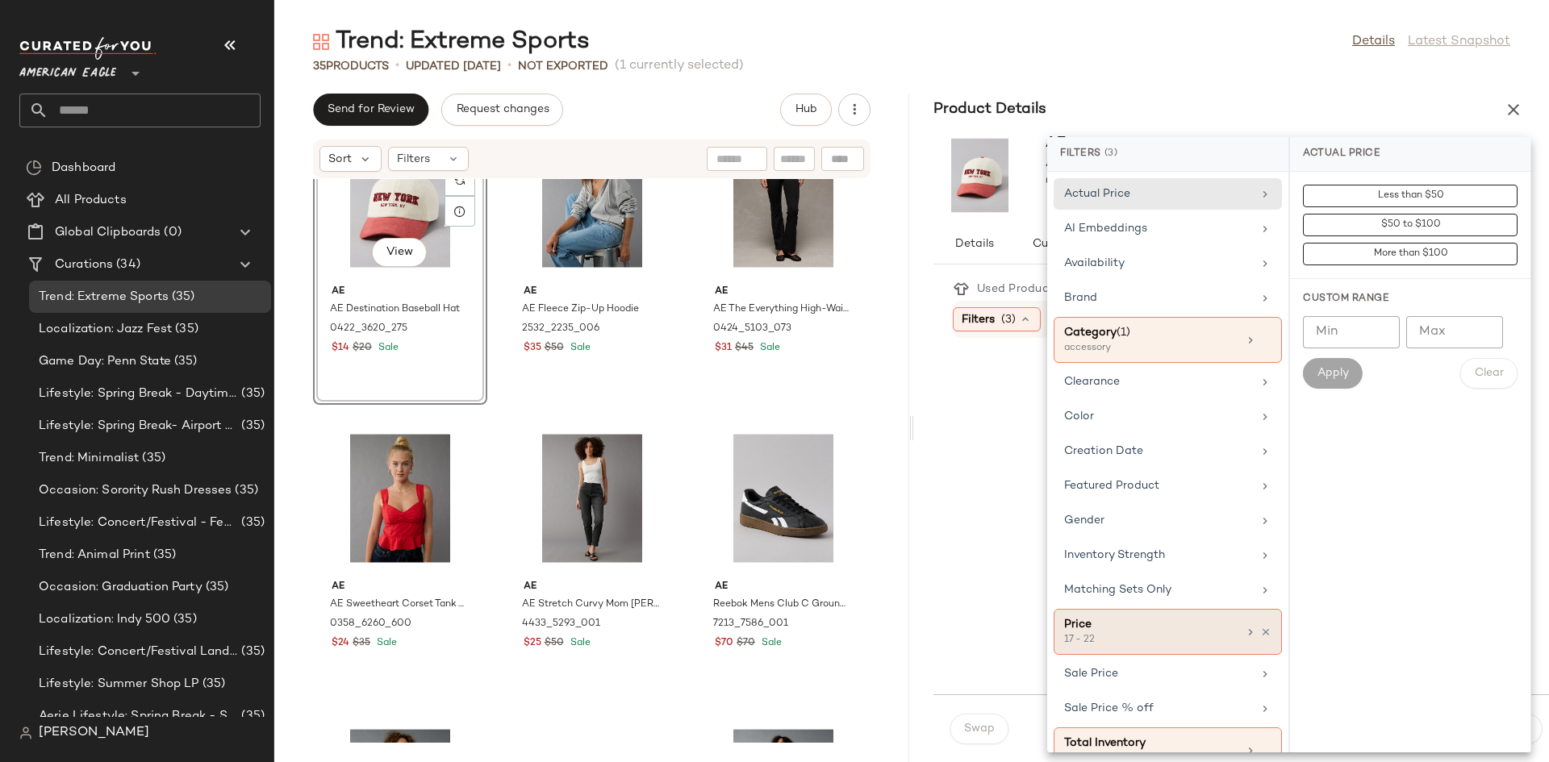
click at [1258, 638] on div at bounding box center [1257, 632] width 27 height 13
type input "**"
click at [1383, 593] on div "Less than $50 $50 to $100 More than $100 Custom Range Min ** Min Max ** Max App…" at bounding box center [1410, 462] width 240 height 581
click at [1260, 632] on icon at bounding box center [1265, 632] width 11 height 11
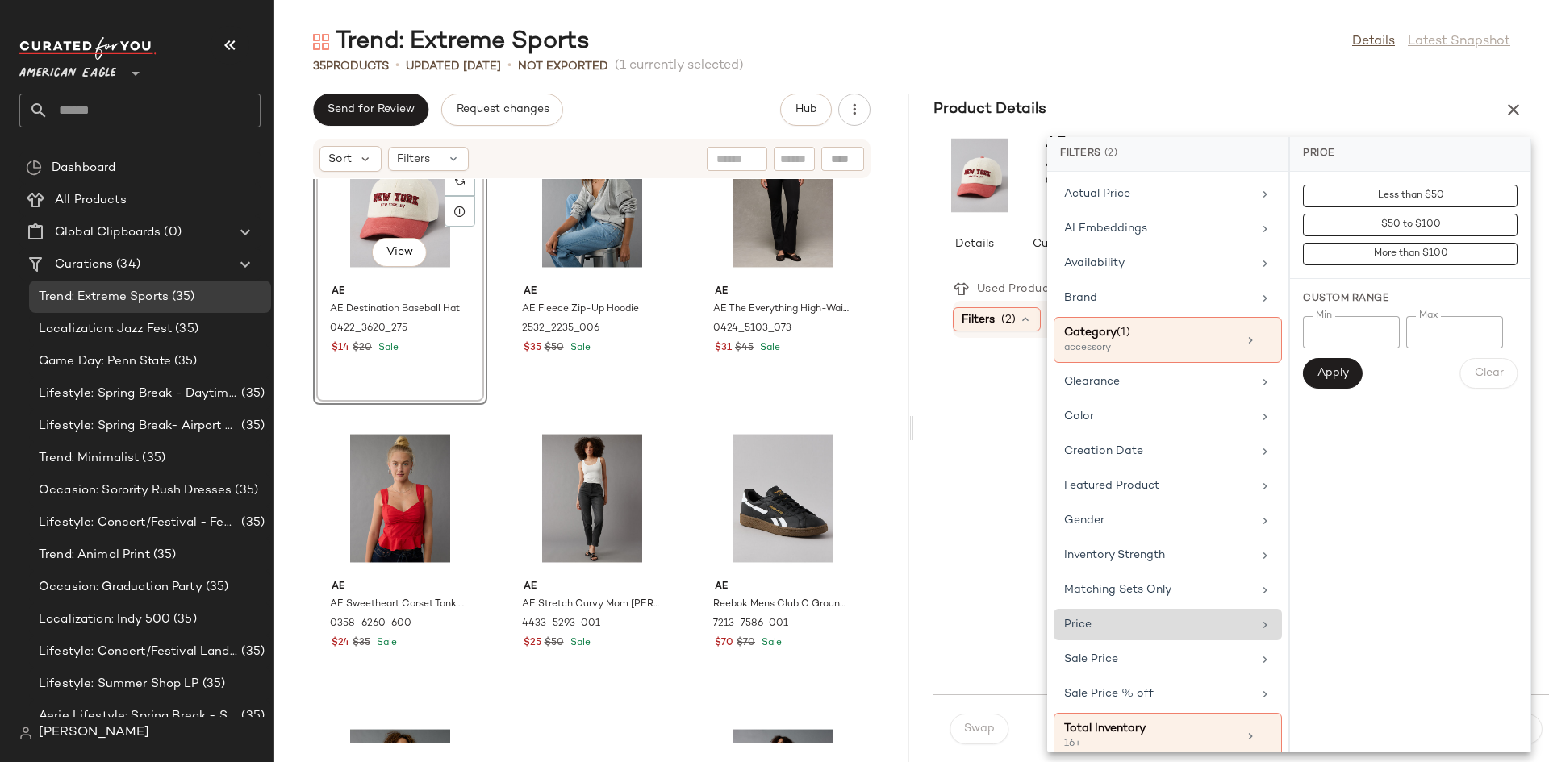
click at [1014, 469] on div at bounding box center [1245, 516] width 567 height 337
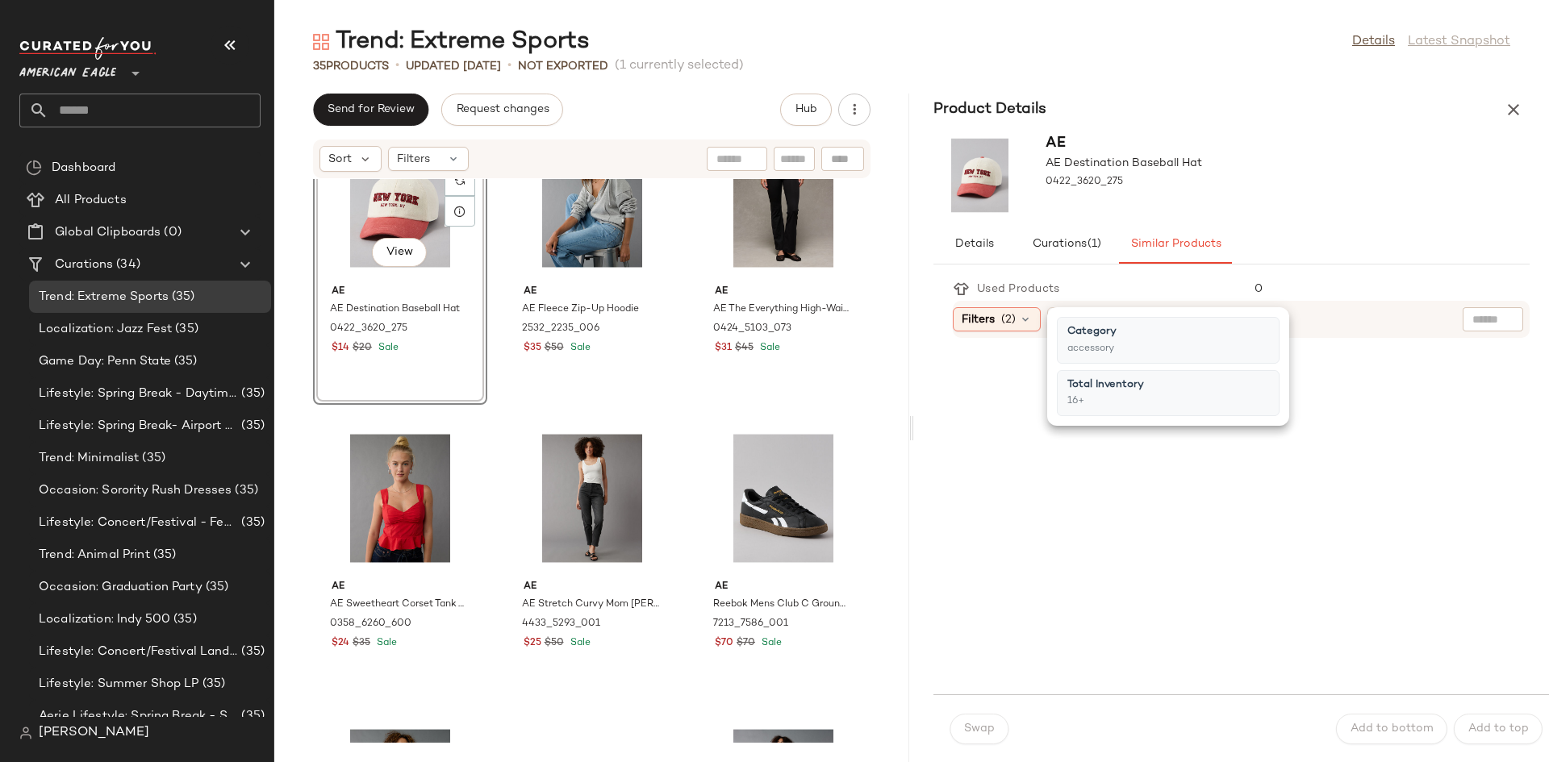
click at [972, 447] on div at bounding box center [1245, 516] width 567 height 337
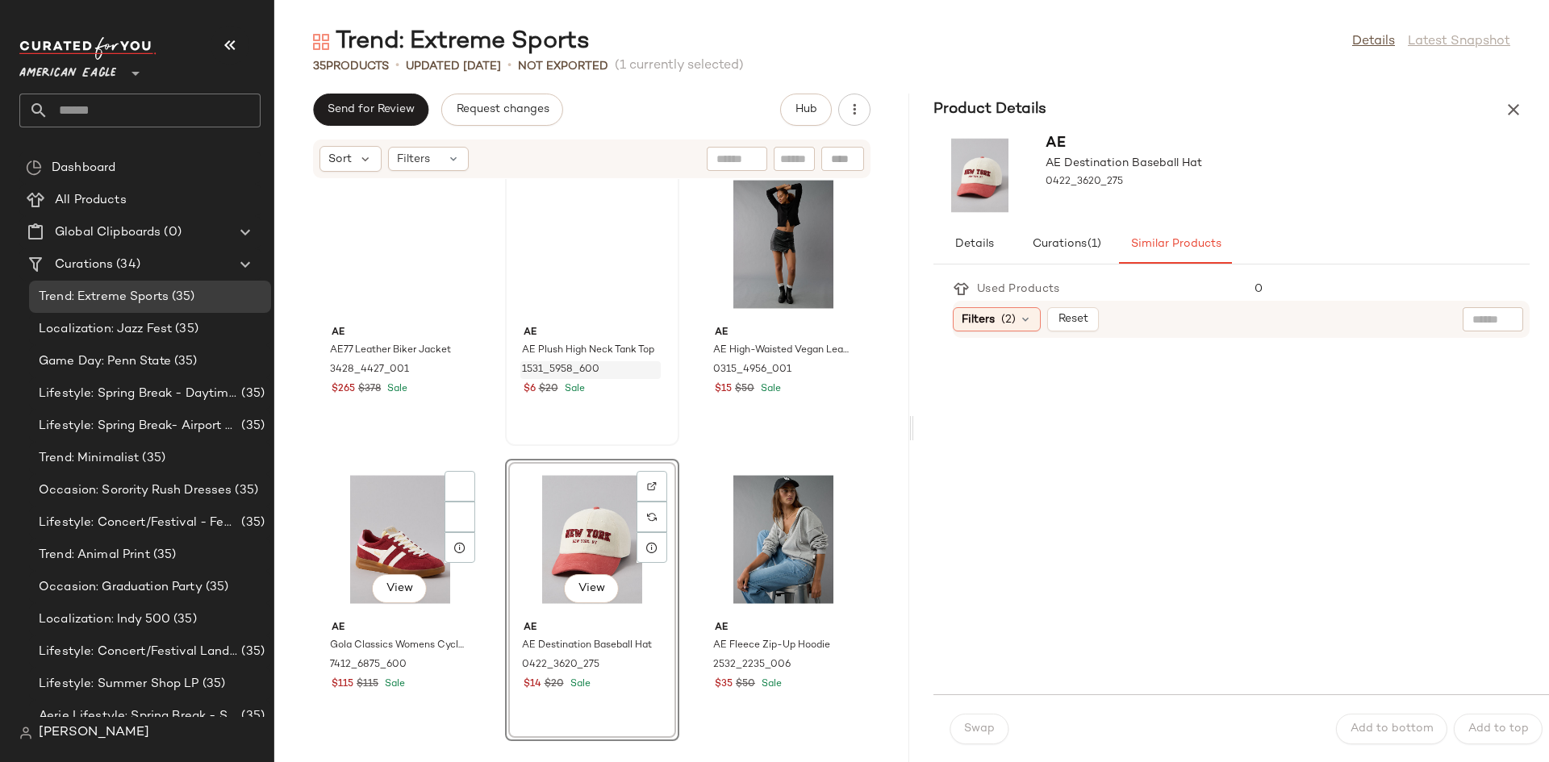
scroll to position [2970, 0]
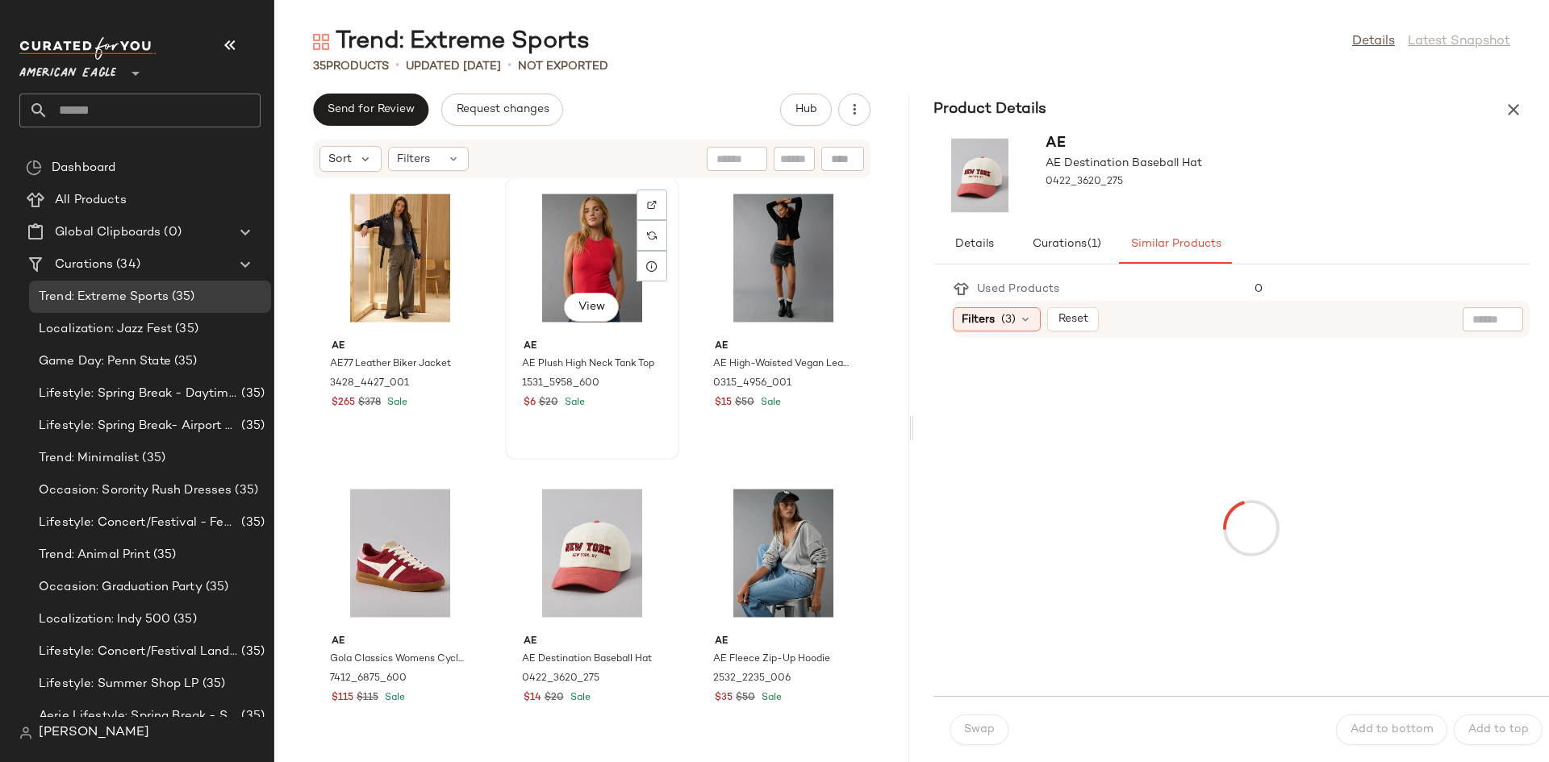
click at [674, 223] on div "View" at bounding box center [592, 258] width 163 height 150
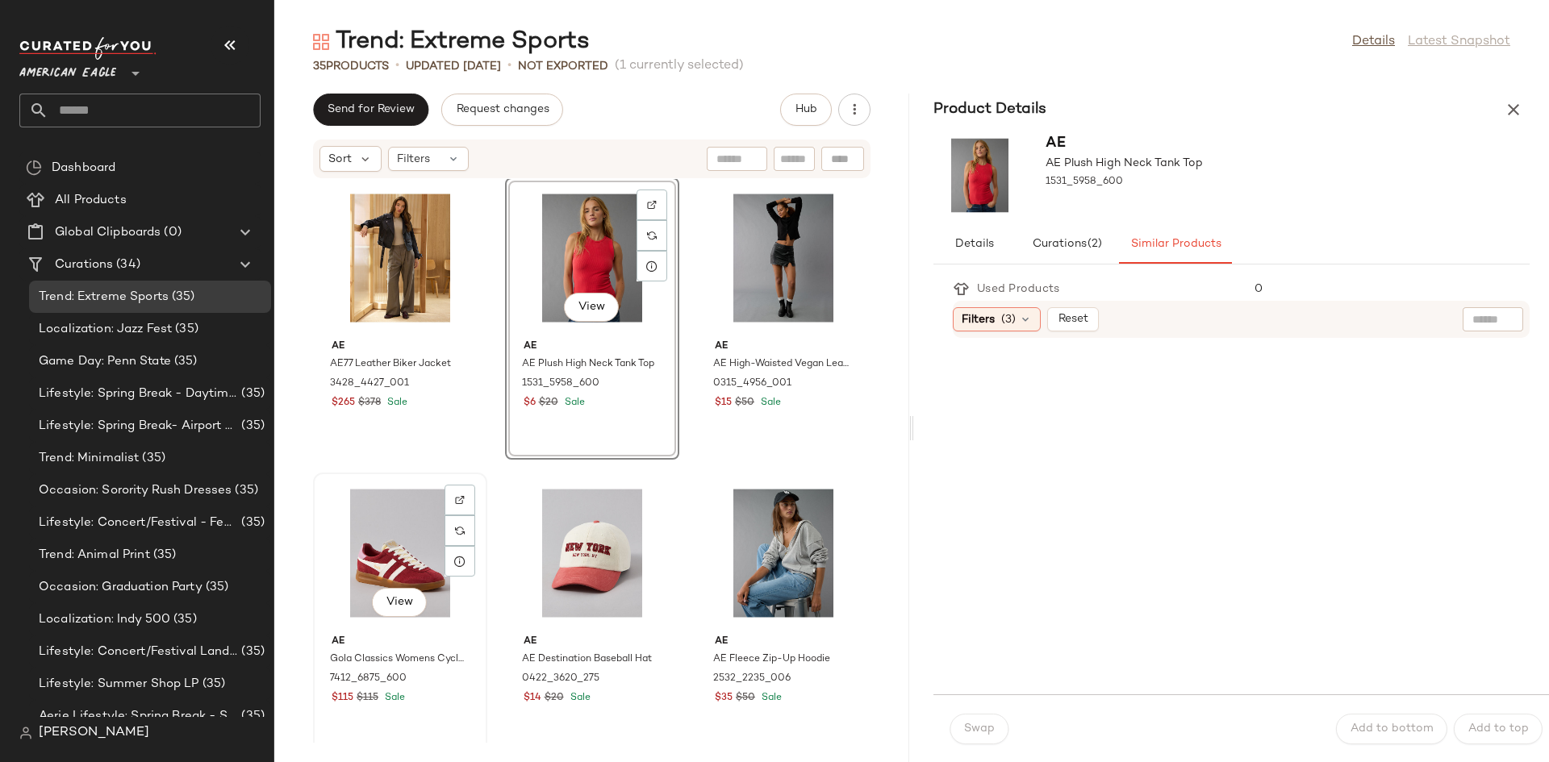
click at [482, 528] on div "View" at bounding box center [400, 553] width 163 height 150
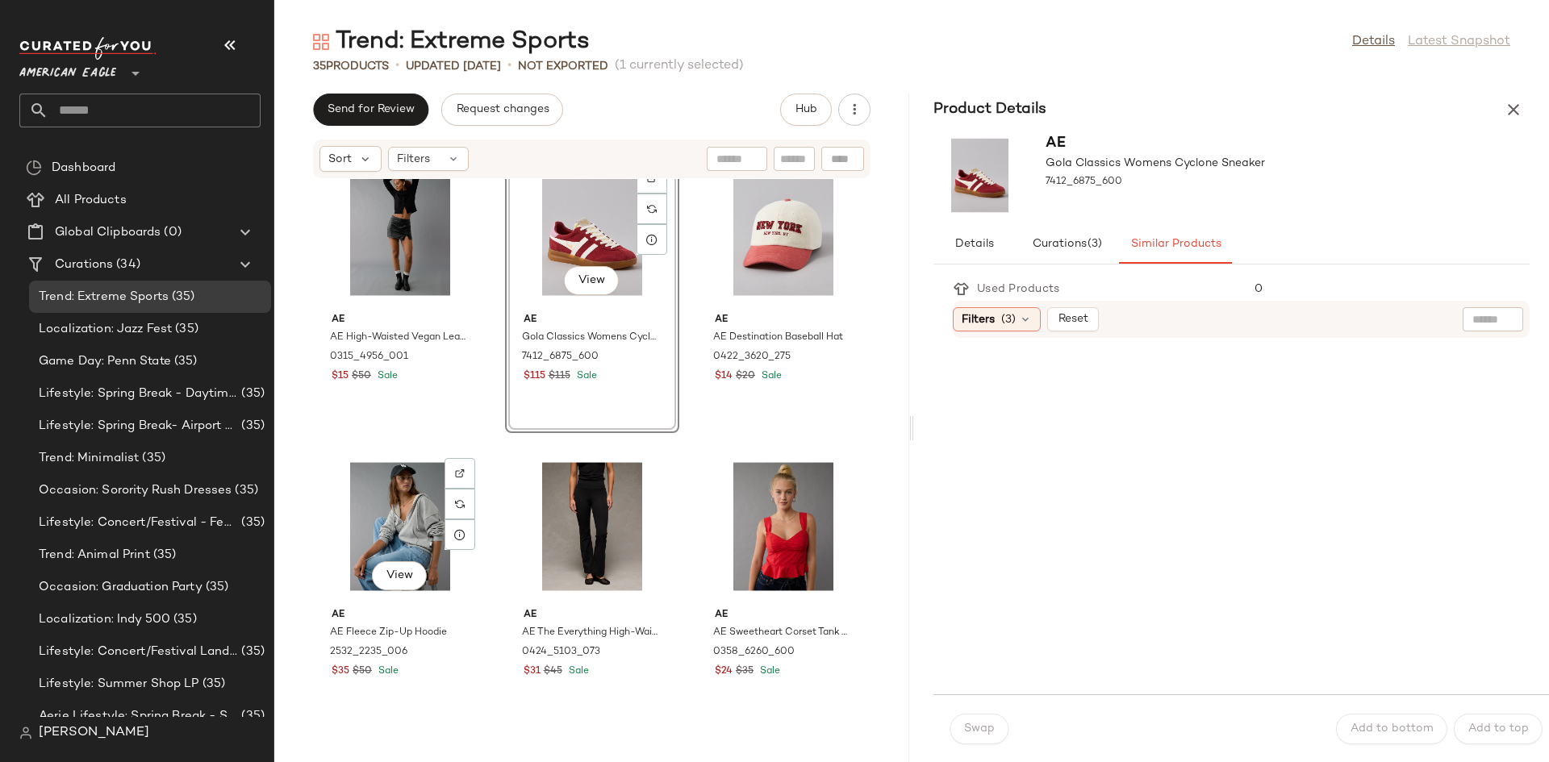
scroll to position [3293, 0]
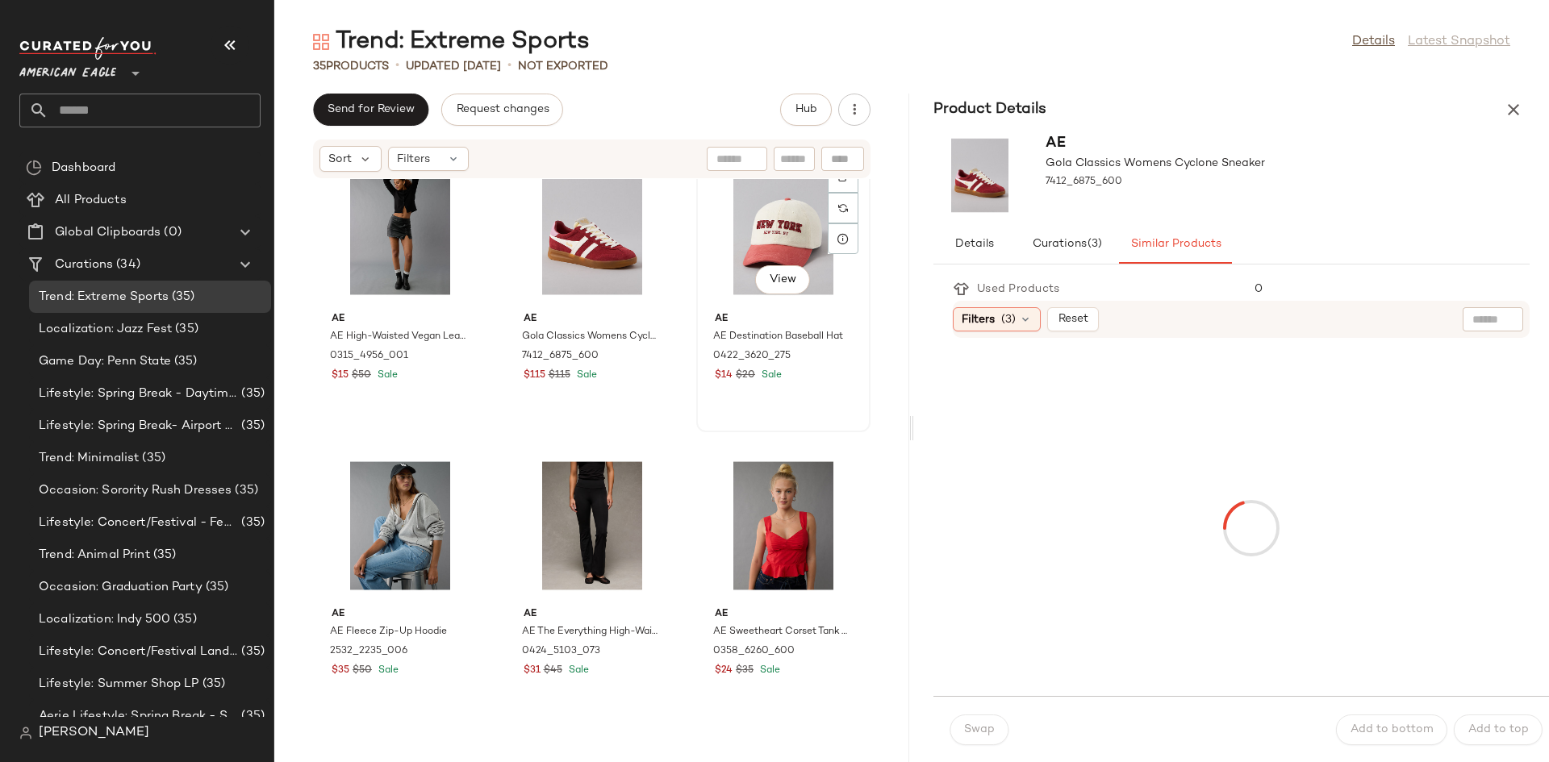
click at [702, 306] on div "View" at bounding box center [783, 231] width 163 height 150
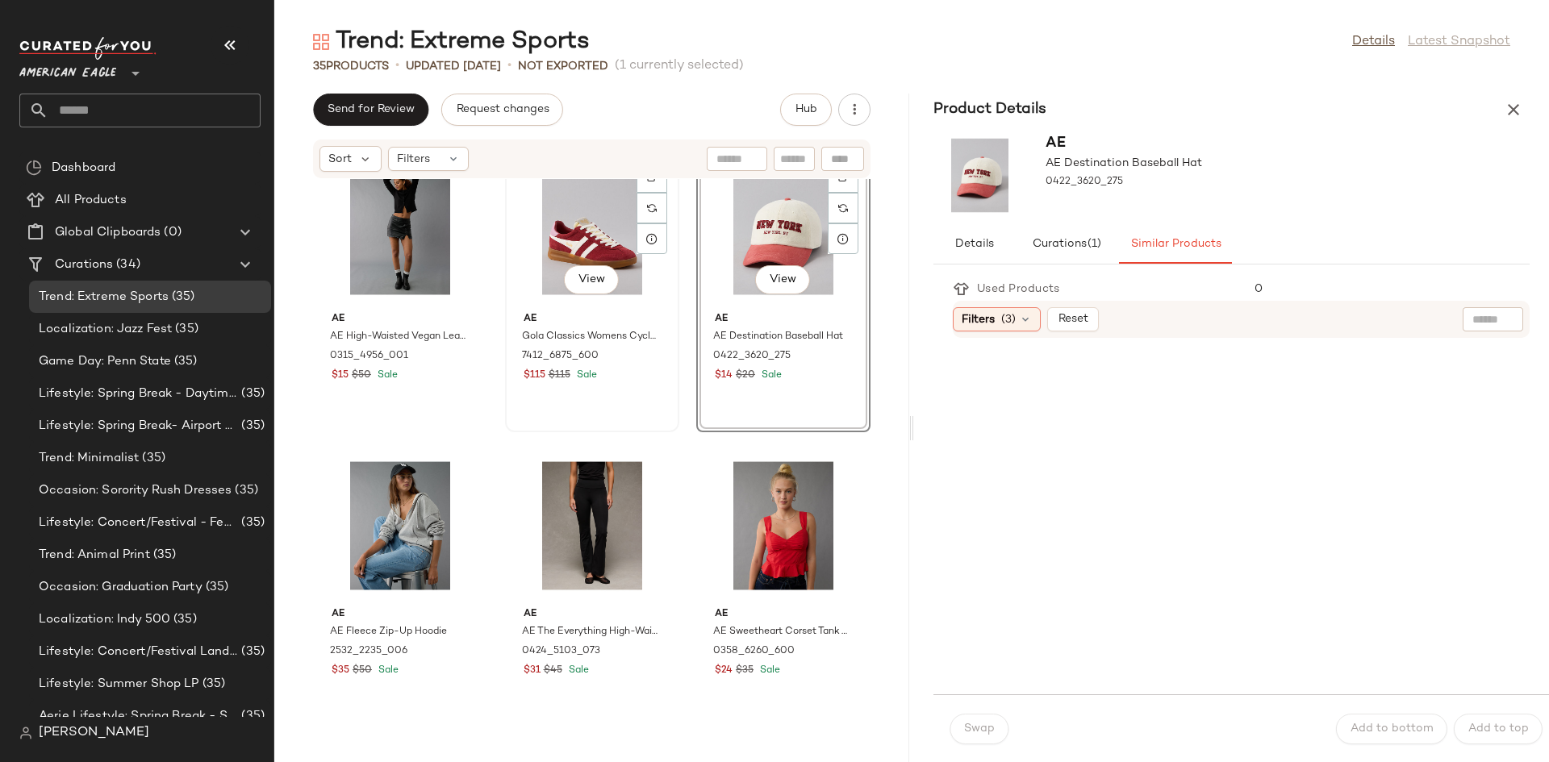
click at [674, 227] on div "View" at bounding box center [592, 231] width 163 height 150
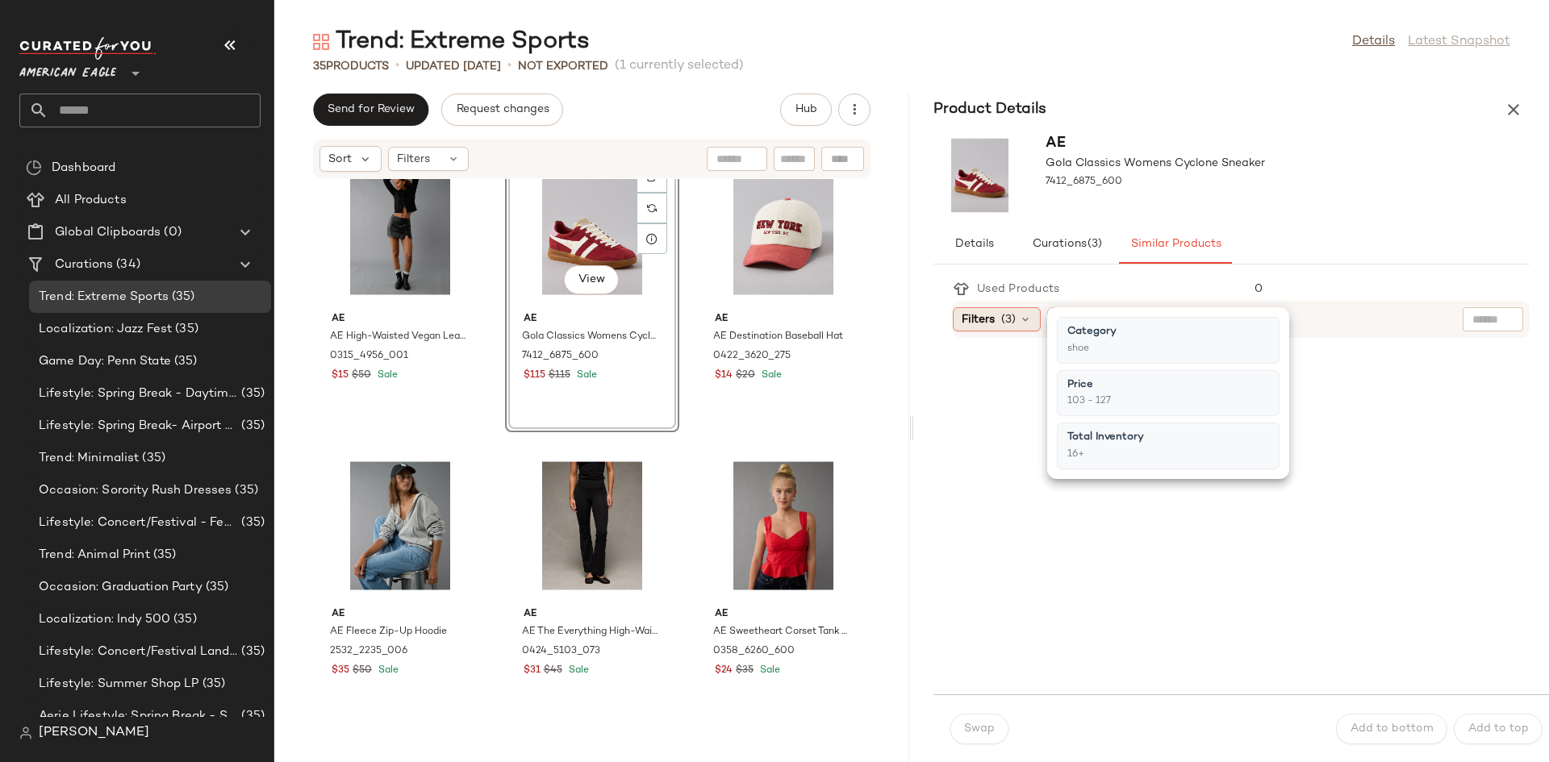
click at [974, 321] on span "Filters" at bounding box center [977, 319] width 33 height 17
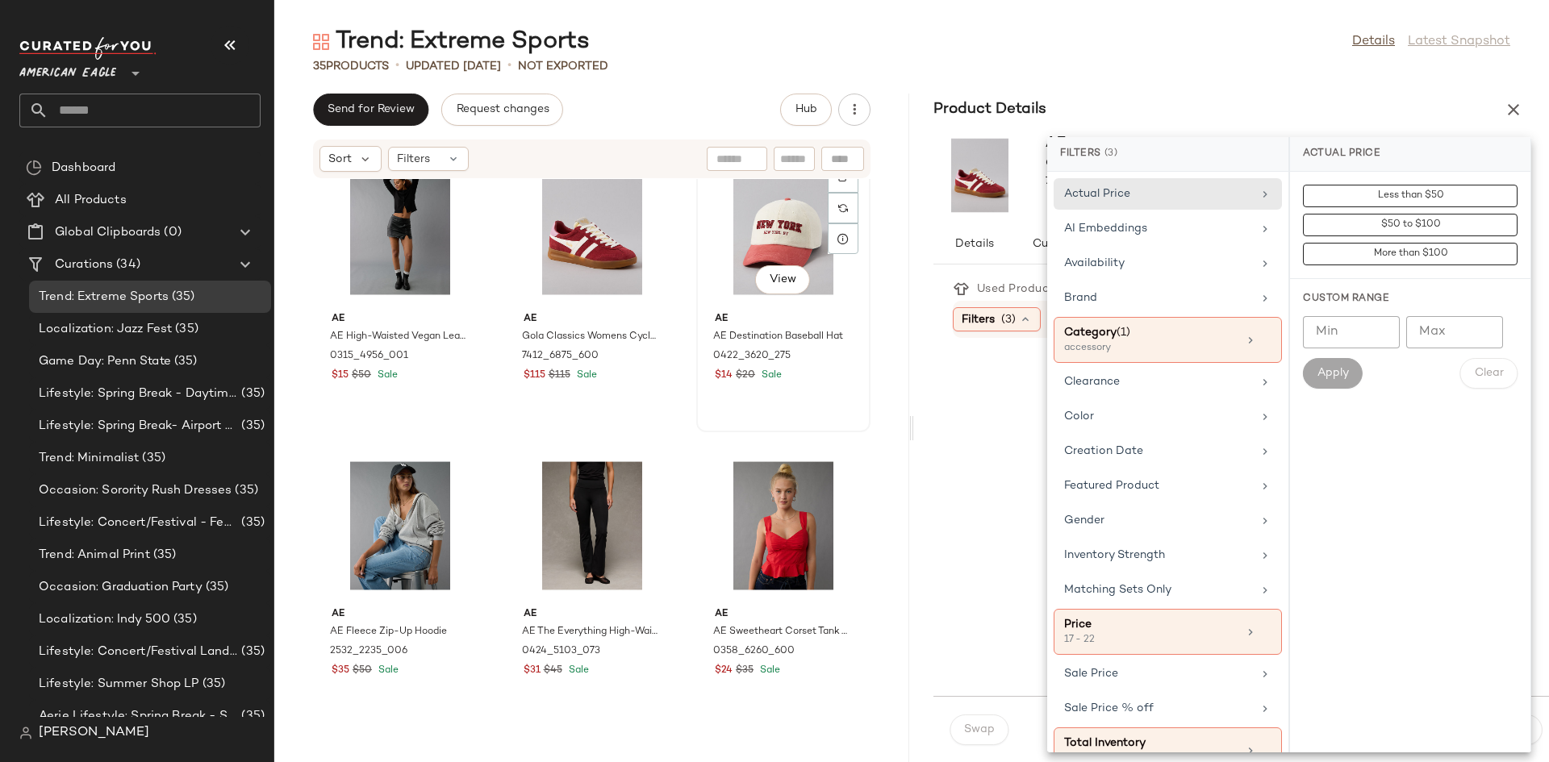
click at [702, 306] on div "View" at bounding box center [783, 231] width 163 height 150
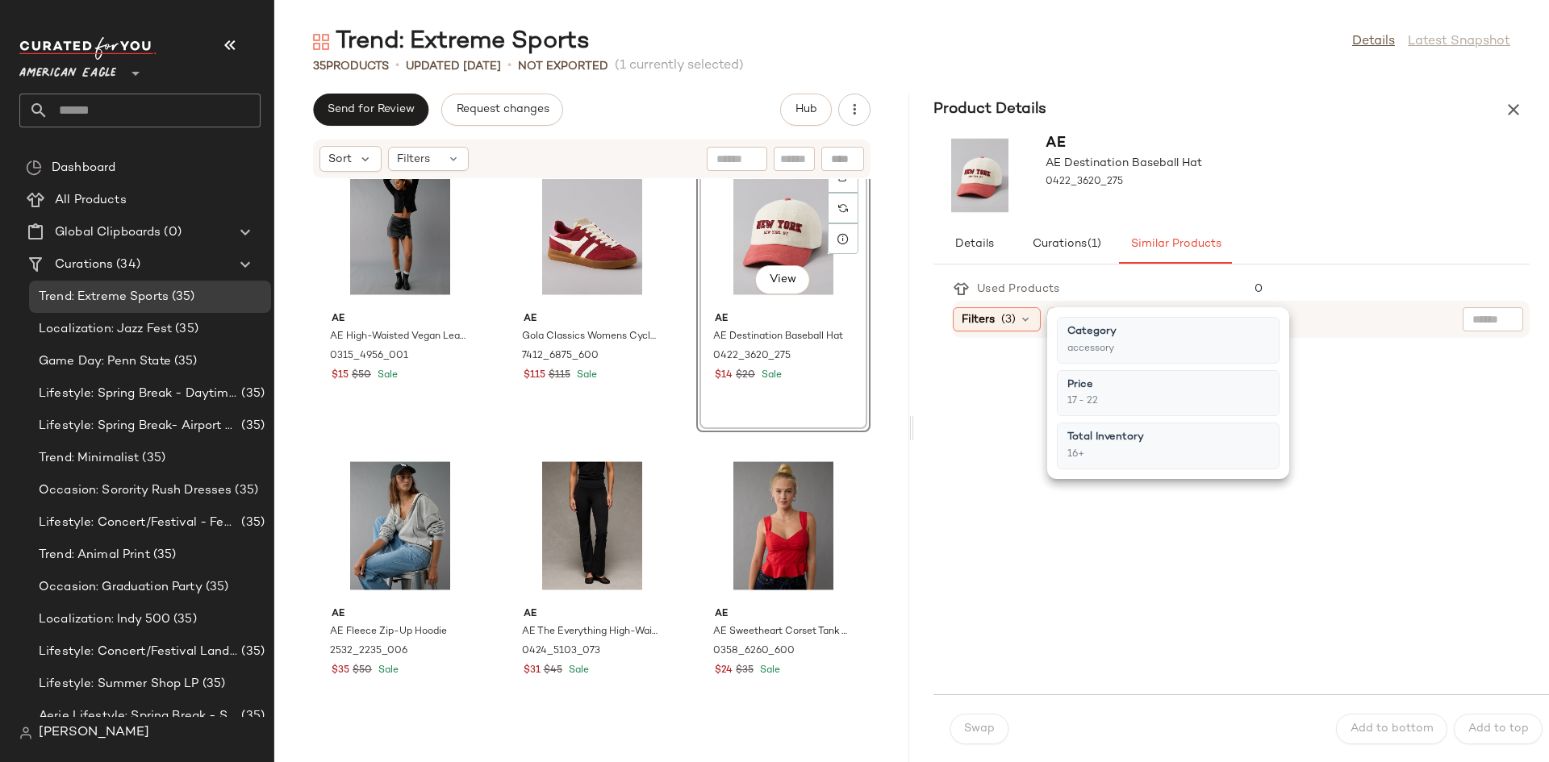
click at [968, 334] on div "Filters (3) Reset" at bounding box center [1241, 319] width 577 height 37
click at [972, 319] on span "Filters" at bounding box center [977, 319] width 33 height 17
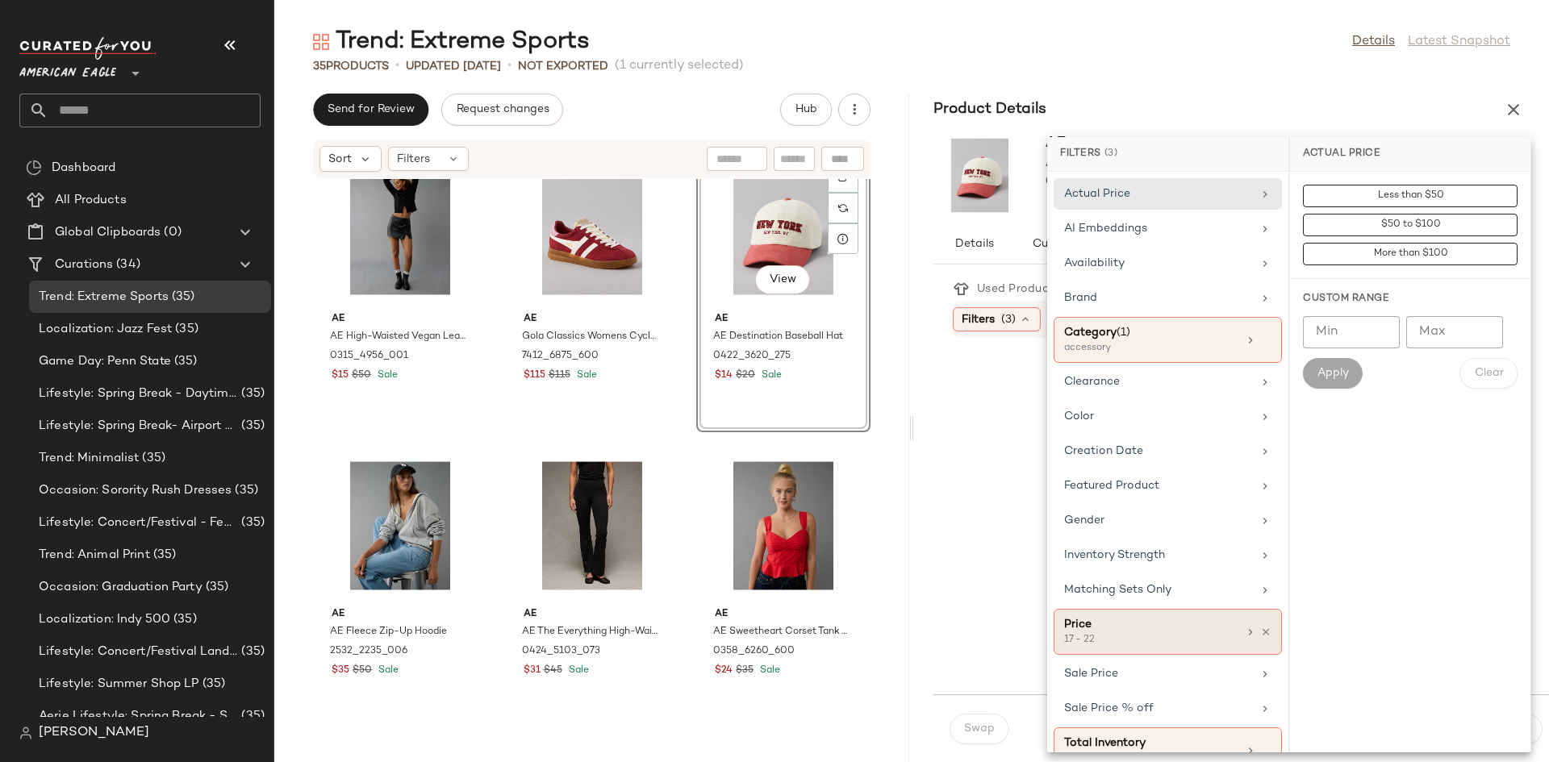
scroll to position [31, 0]
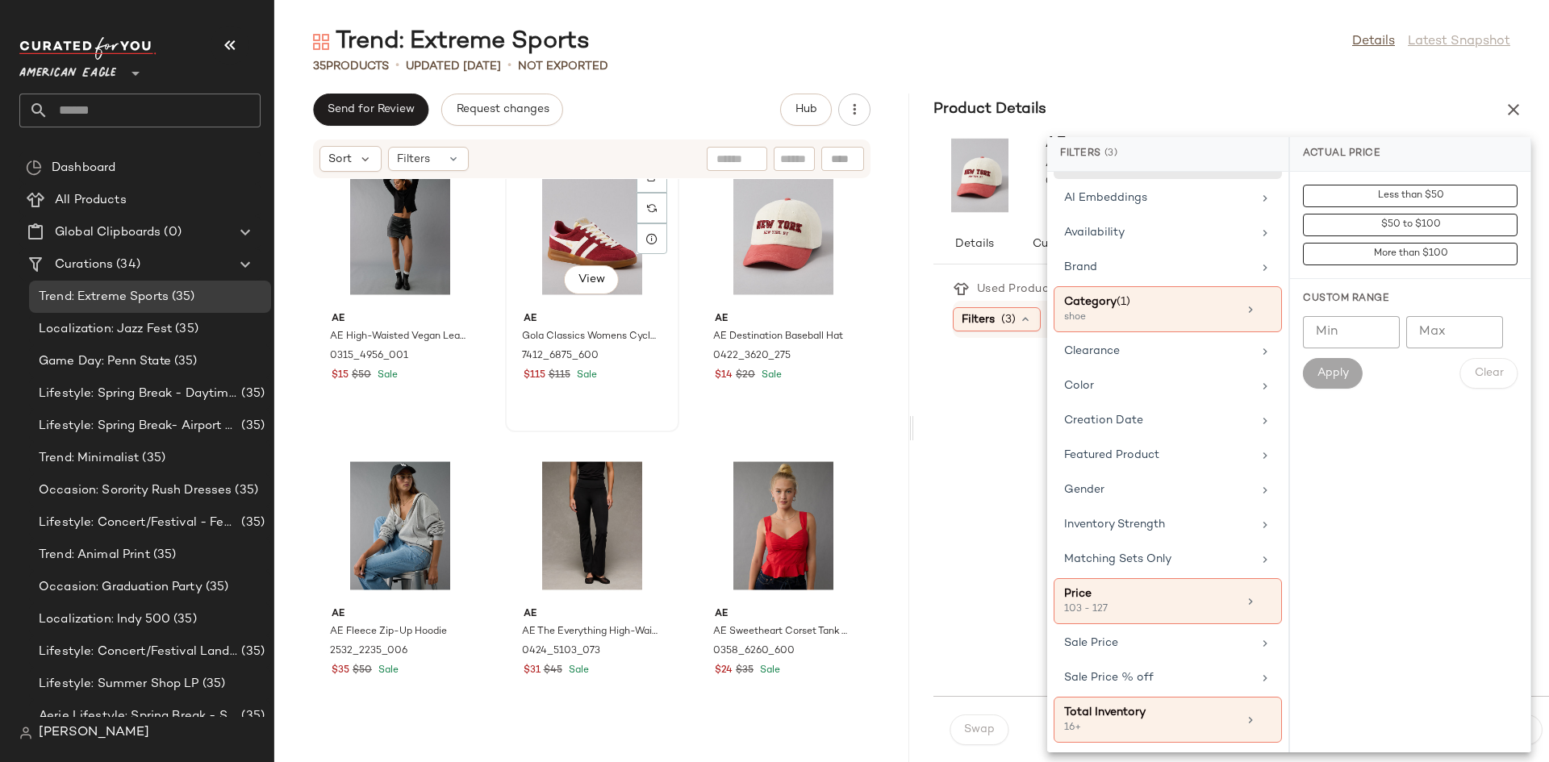
click at [674, 240] on div "View" at bounding box center [592, 231] width 163 height 150
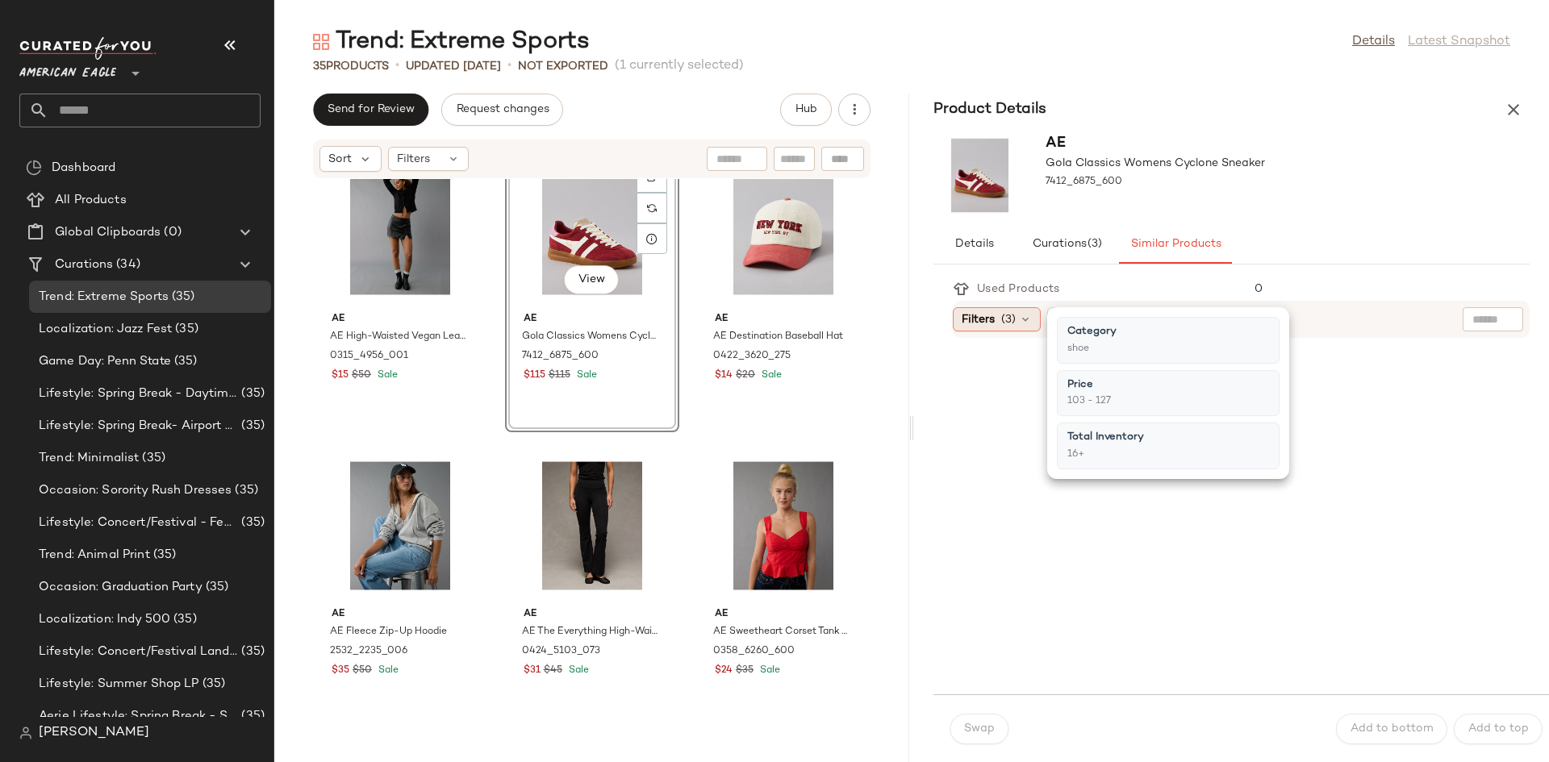
click at [1016, 323] on span "(3)" at bounding box center [1008, 319] width 15 height 17
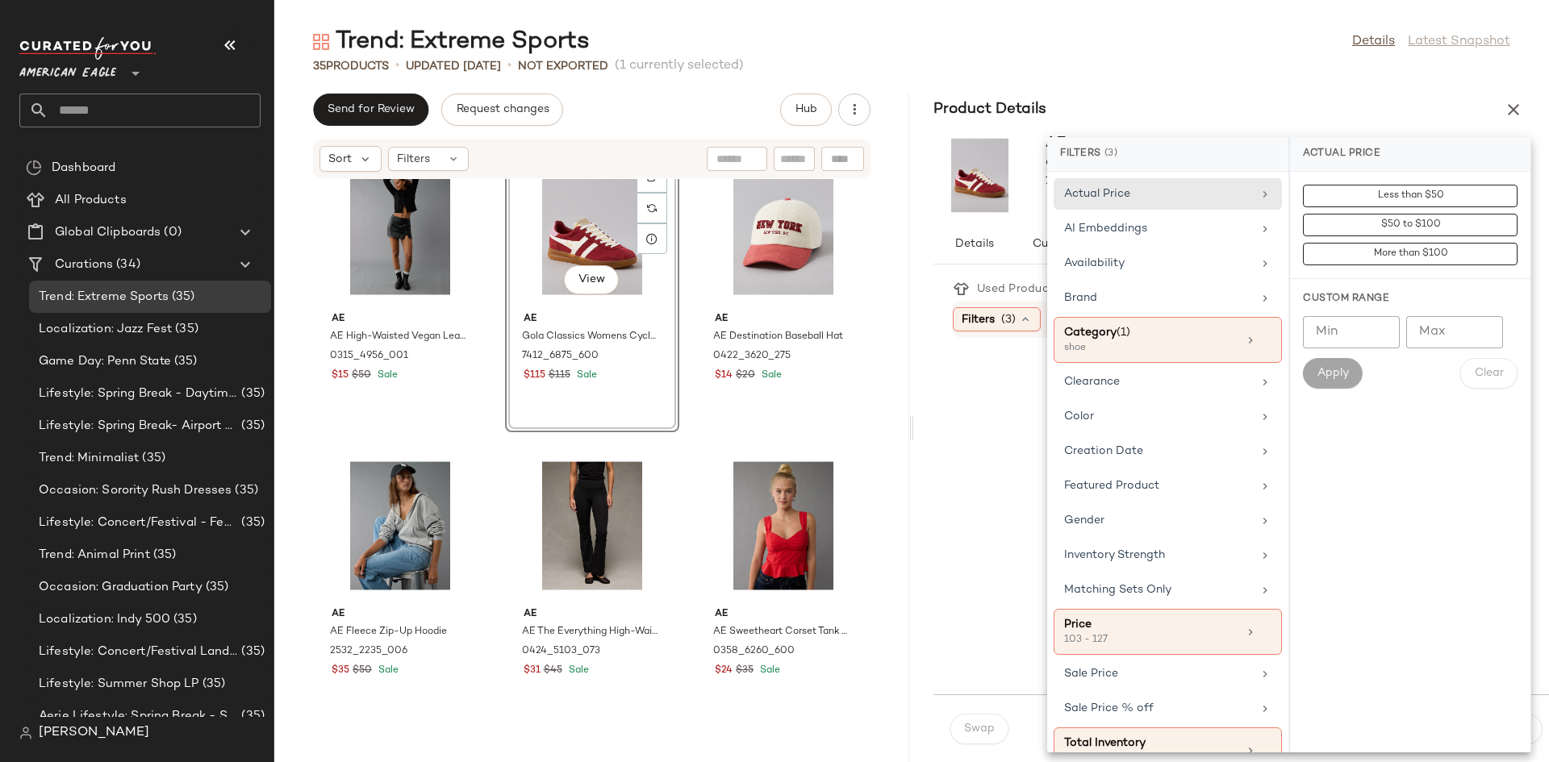
click at [651, 240] on div "AE AE High-Waisted Vegan Leather Mini Skort 0315_4956_001 $15 $50 Sale View [PE…" at bounding box center [591, 461] width 635 height 564
